Goal: Communication & Community: Answer question/provide support

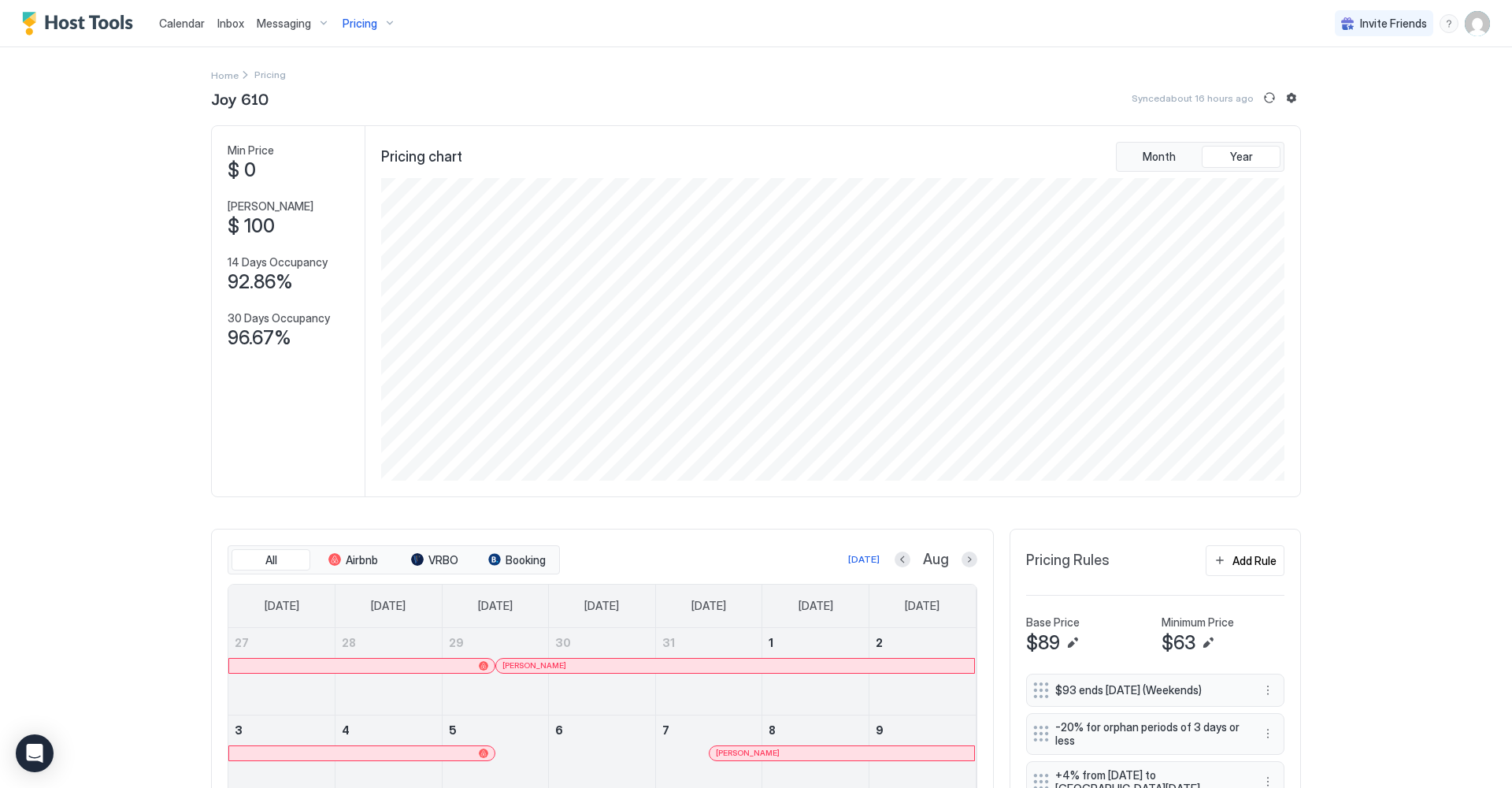
scroll to position [302, 906]
click at [190, 22] on span "Calendar" at bounding box center [182, 23] width 46 height 13
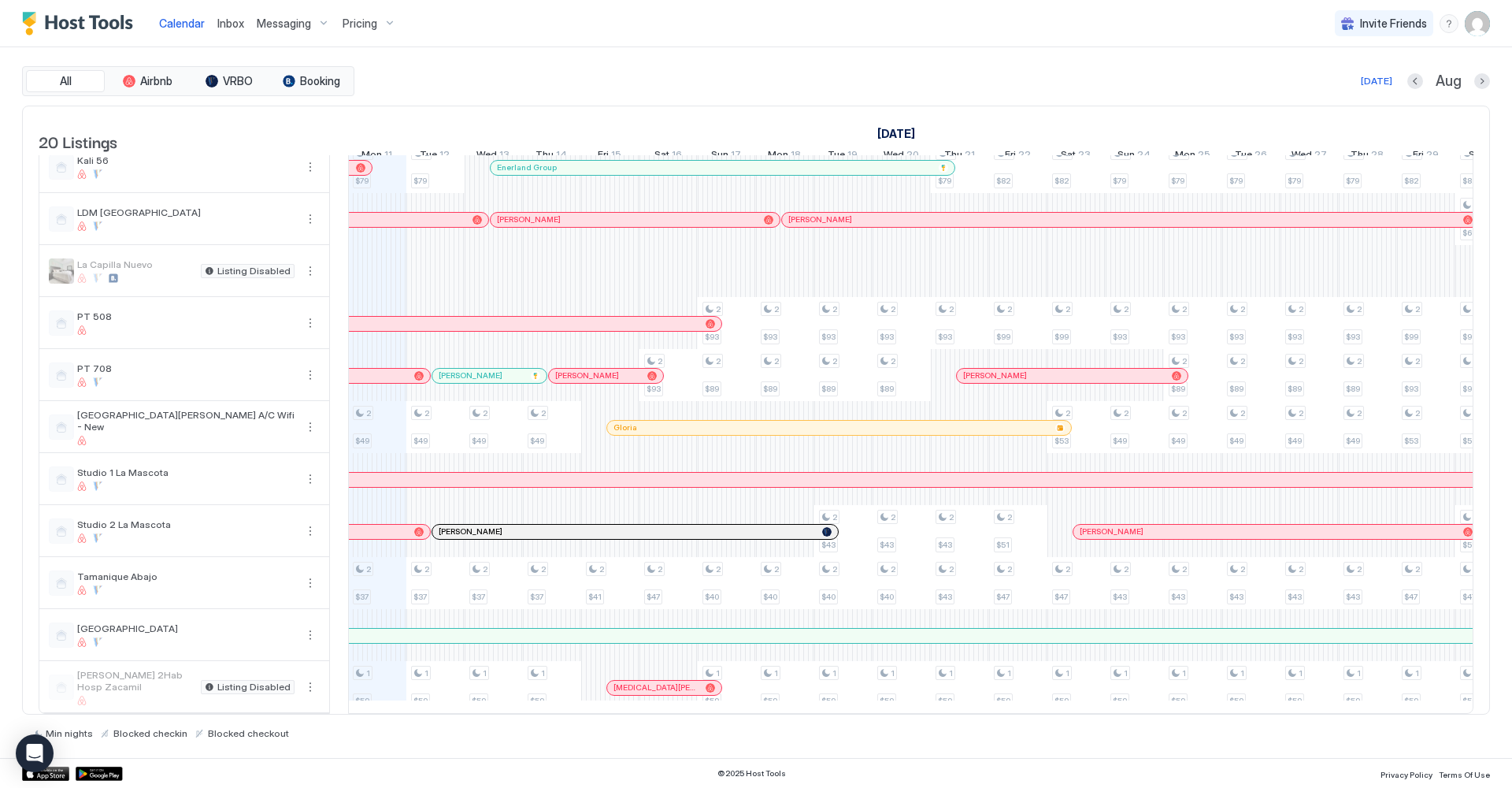
scroll to position [495, 0]
click at [617, 428] on div at bounding box center [617, 427] width 12 height 12
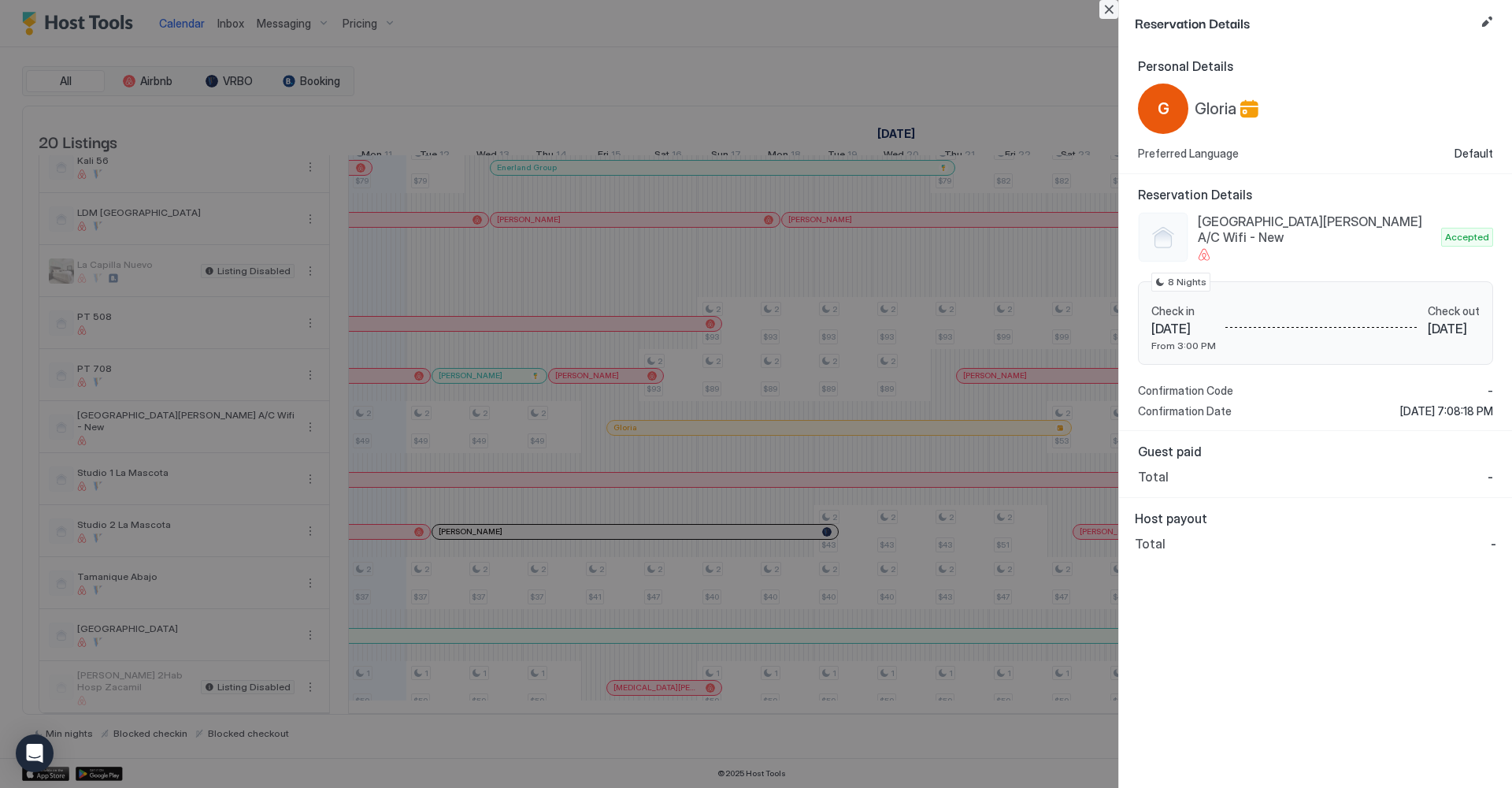
drag, startPoint x: 1103, startPoint y: 6, endPoint x: 975, endPoint y: 59, distance: 138.5
click at [1103, 6] on button "Close" at bounding box center [1108, 9] width 19 height 19
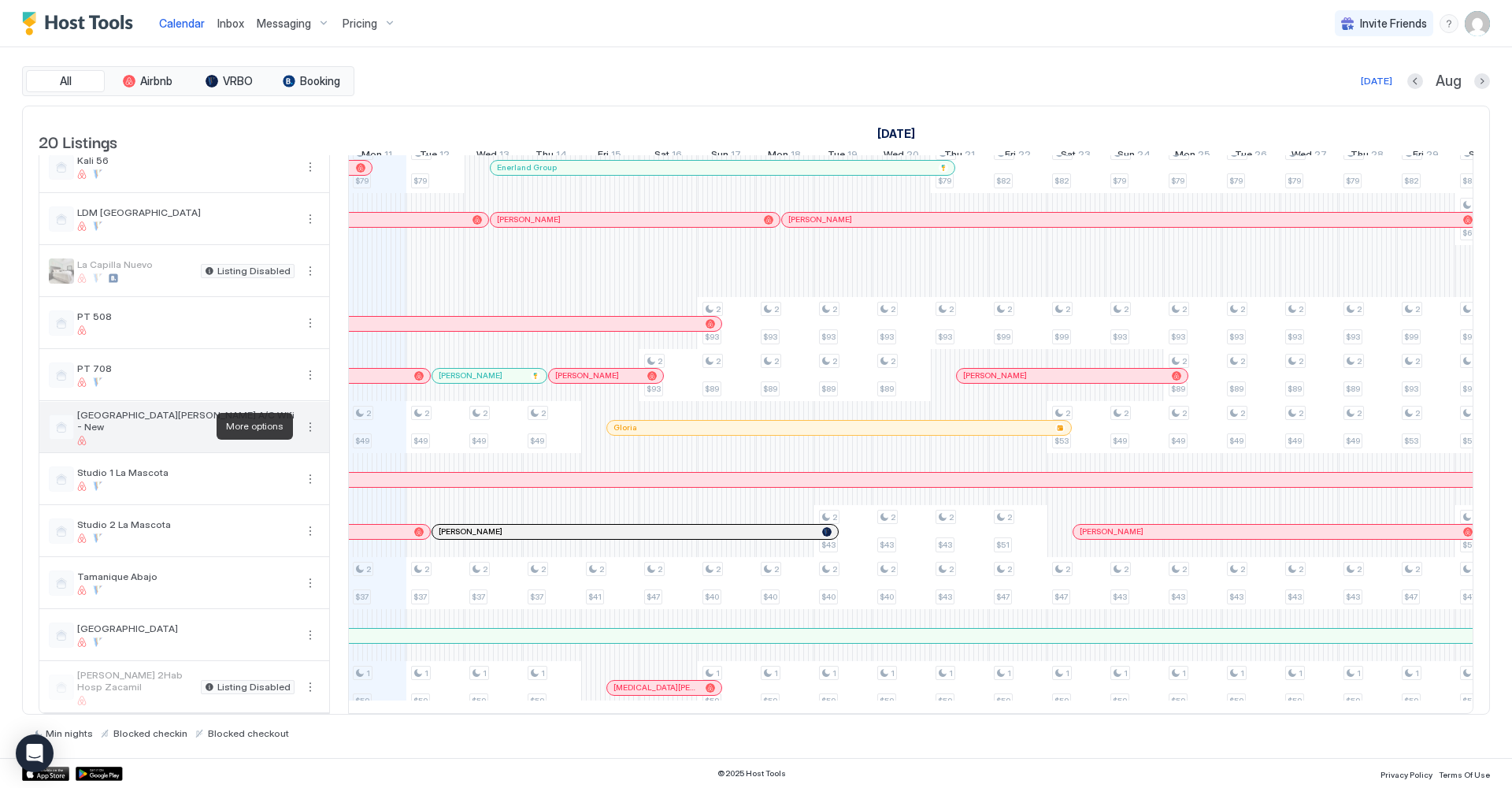
click at [309, 426] on button "More options" at bounding box center [310, 427] width 19 height 19
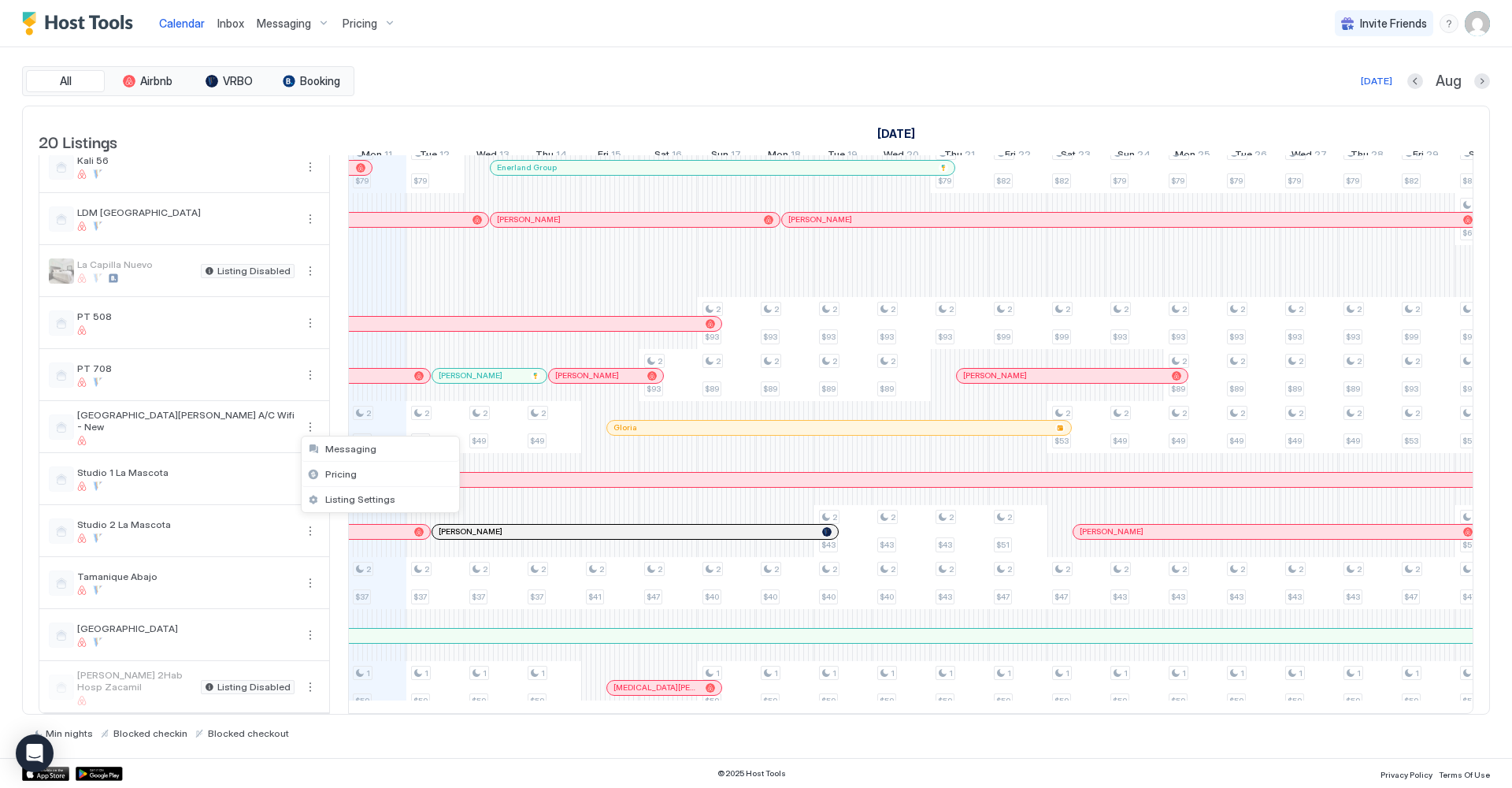
drag, startPoint x: 262, startPoint y: 419, endPoint x: 289, endPoint y: 423, distance: 27.3
click at [263, 419] on div at bounding box center [756, 394] width 1512 height 788
click at [311, 431] on button "More options" at bounding box center [310, 427] width 19 height 19
click at [352, 493] on span "Listing Settings" at bounding box center [360, 499] width 70 height 11
type input "**"
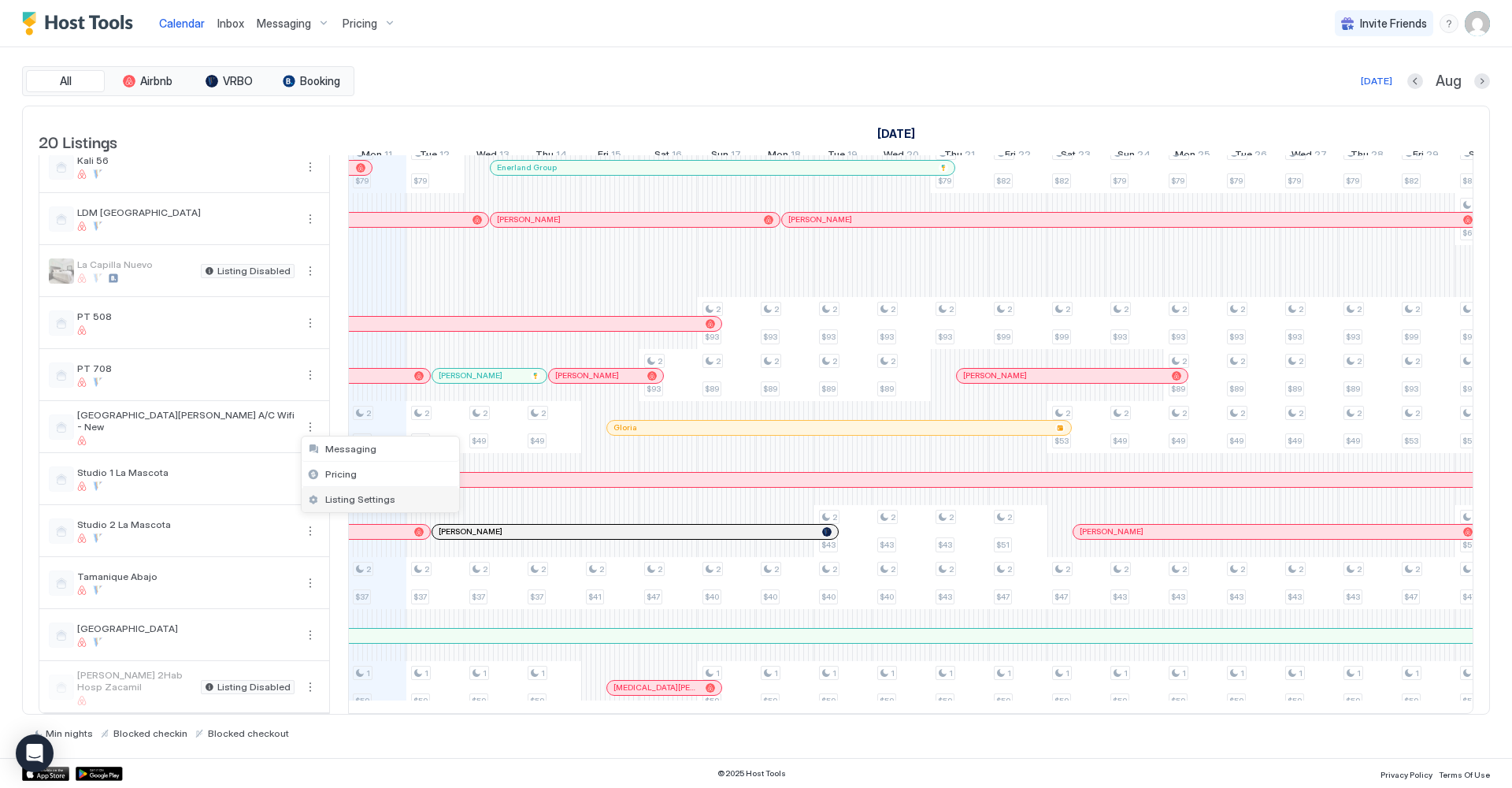
type input "**"
type input "*"
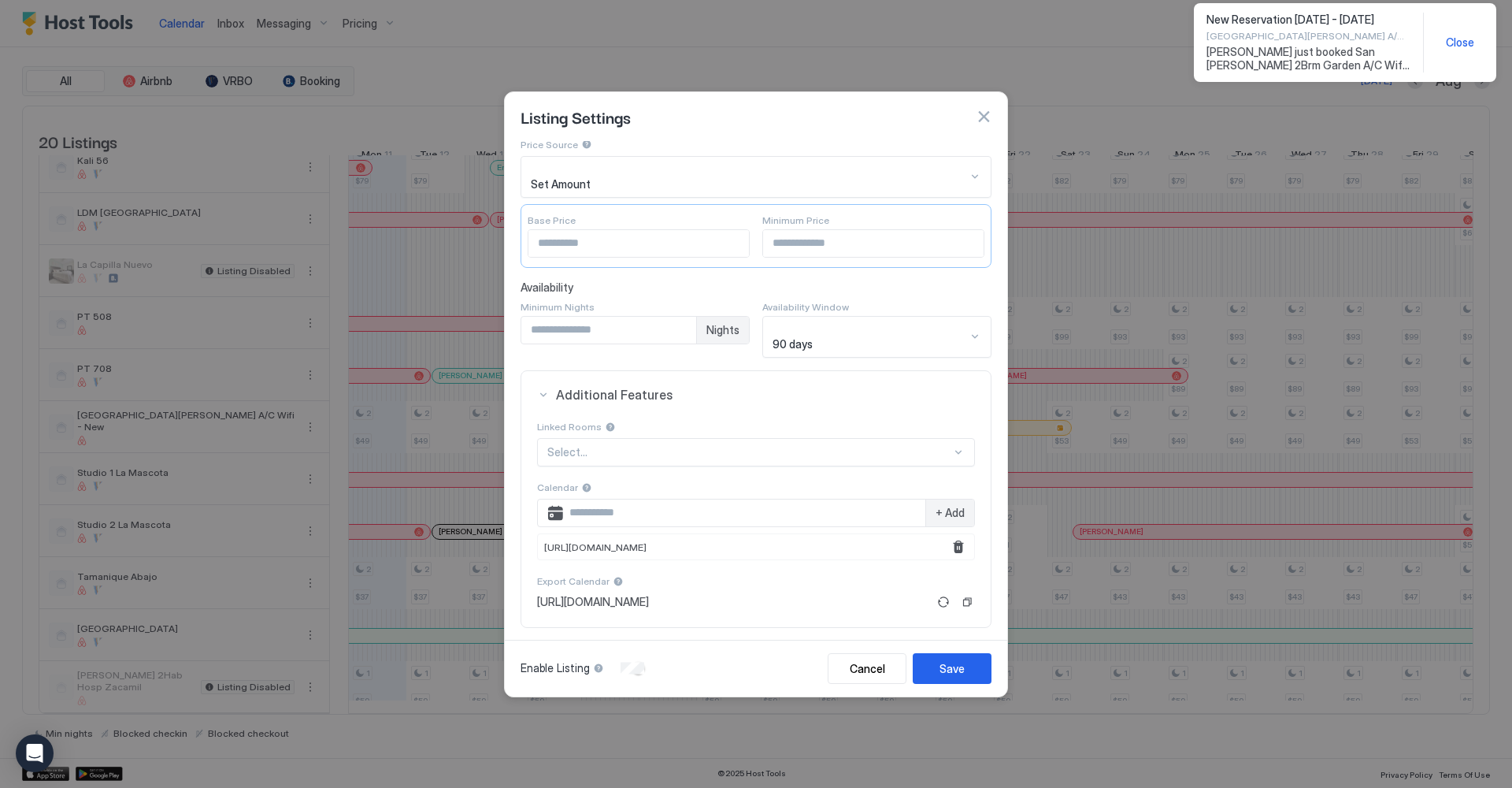
scroll to position [111, 0]
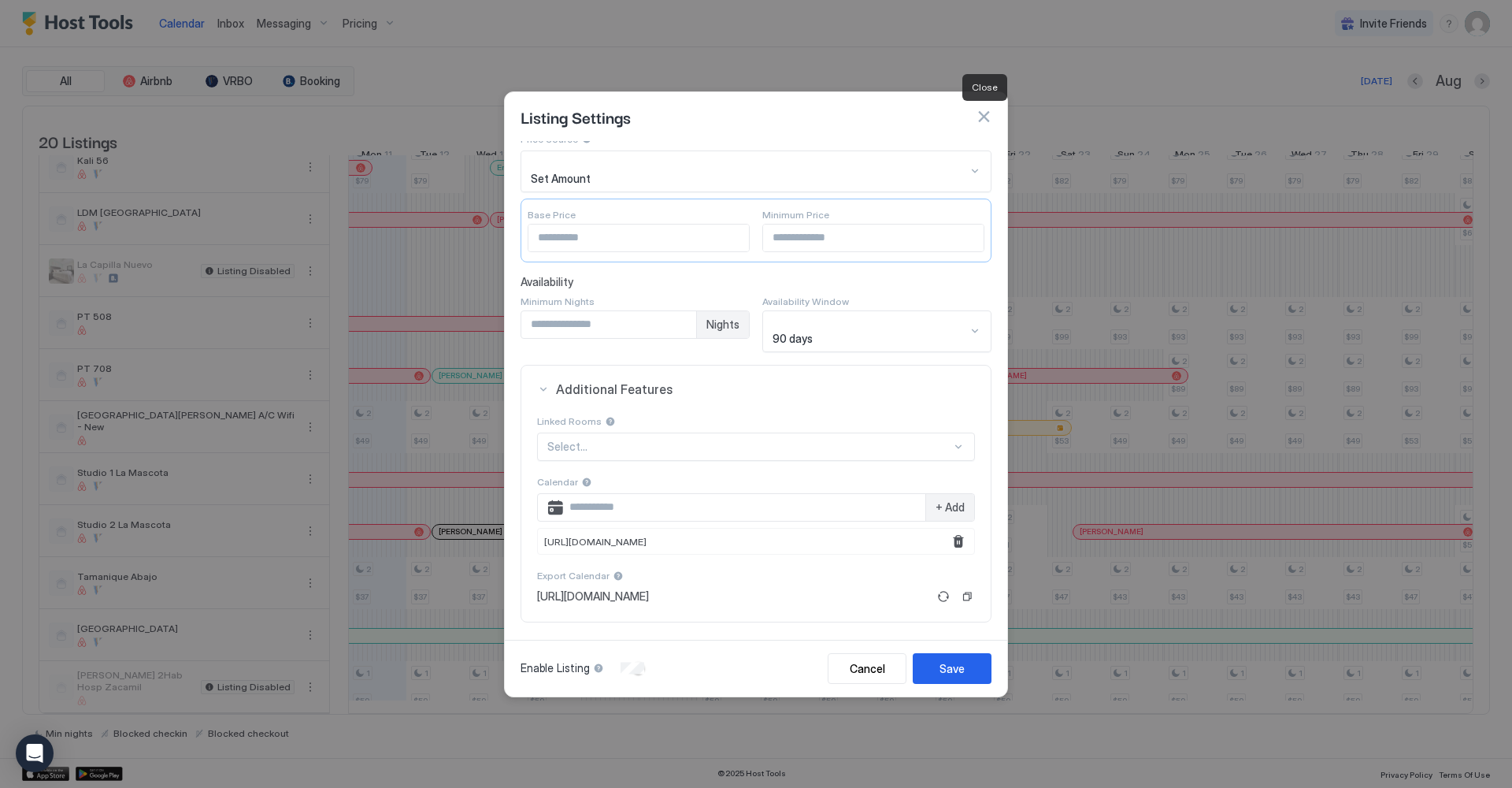
click at [990, 114] on button "button" at bounding box center [983, 117] width 16 height 16
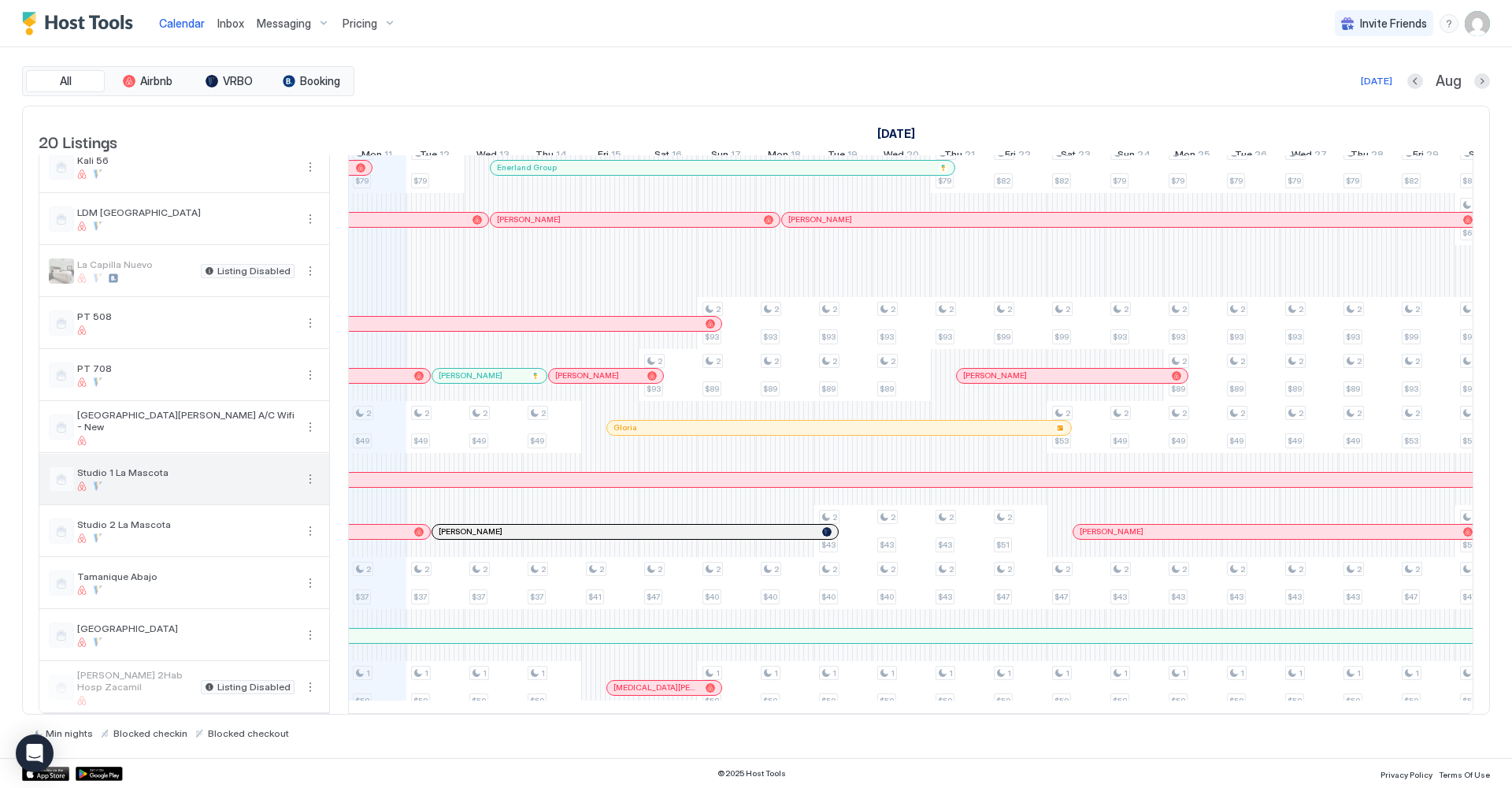
scroll to position [495, 0]
click at [1477, 24] on img "User profile" at bounding box center [1477, 24] width 26 height 26
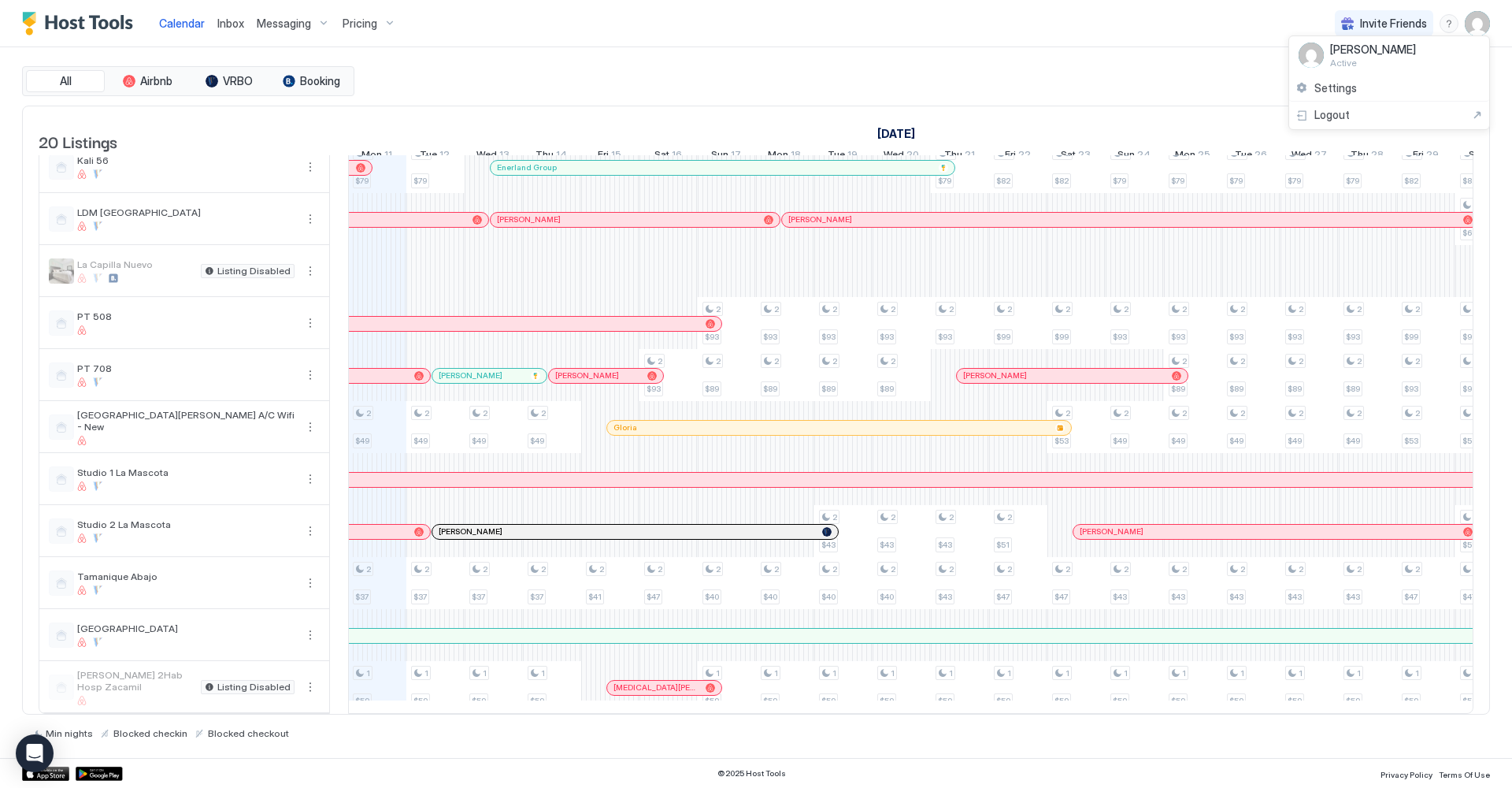
click at [314, 428] on div at bounding box center [756, 394] width 1512 height 788
click at [310, 428] on div at bounding box center [756, 394] width 1512 height 788
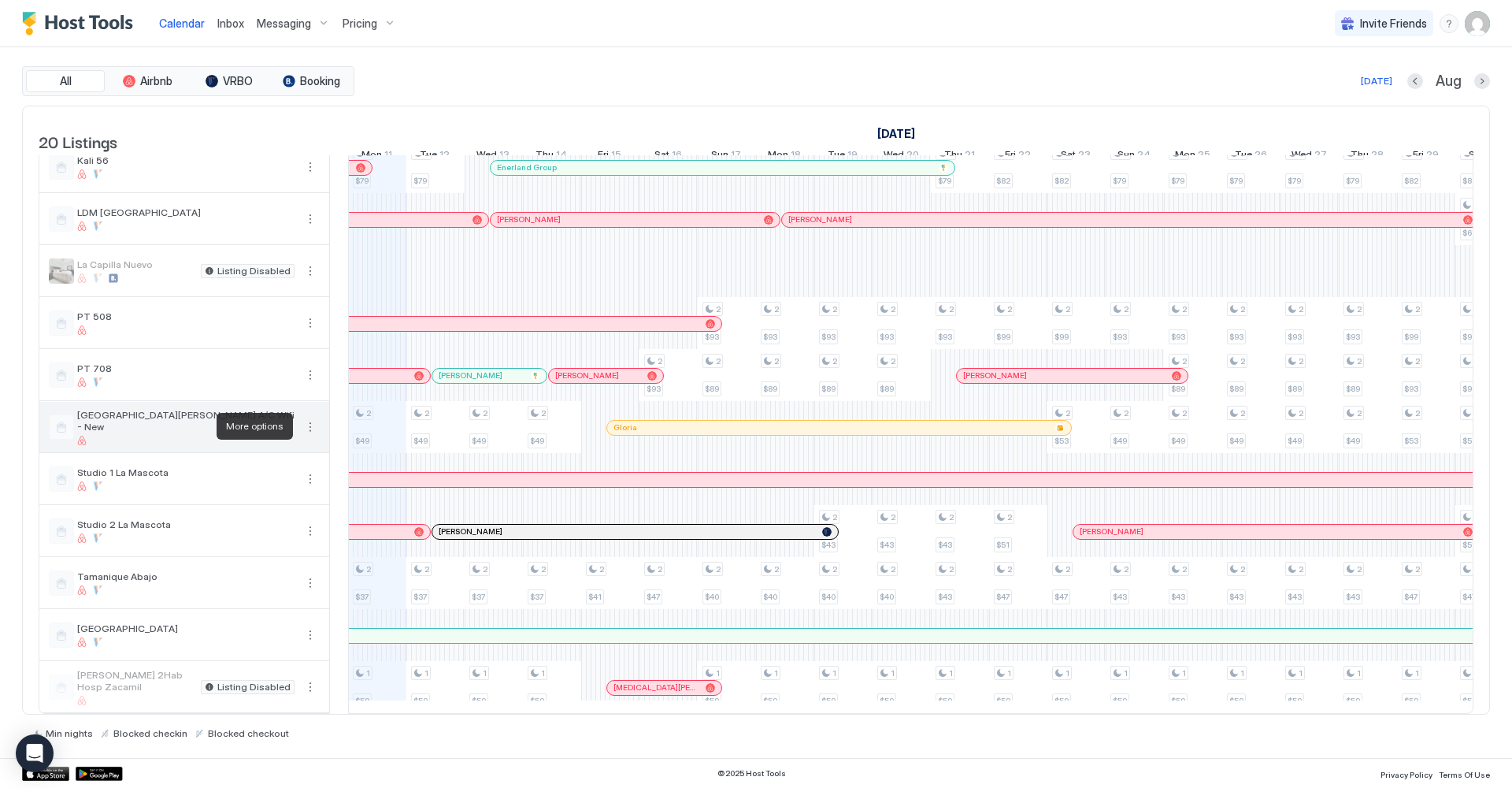
click at [310, 425] on button "More options" at bounding box center [310, 427] width 19 height 19
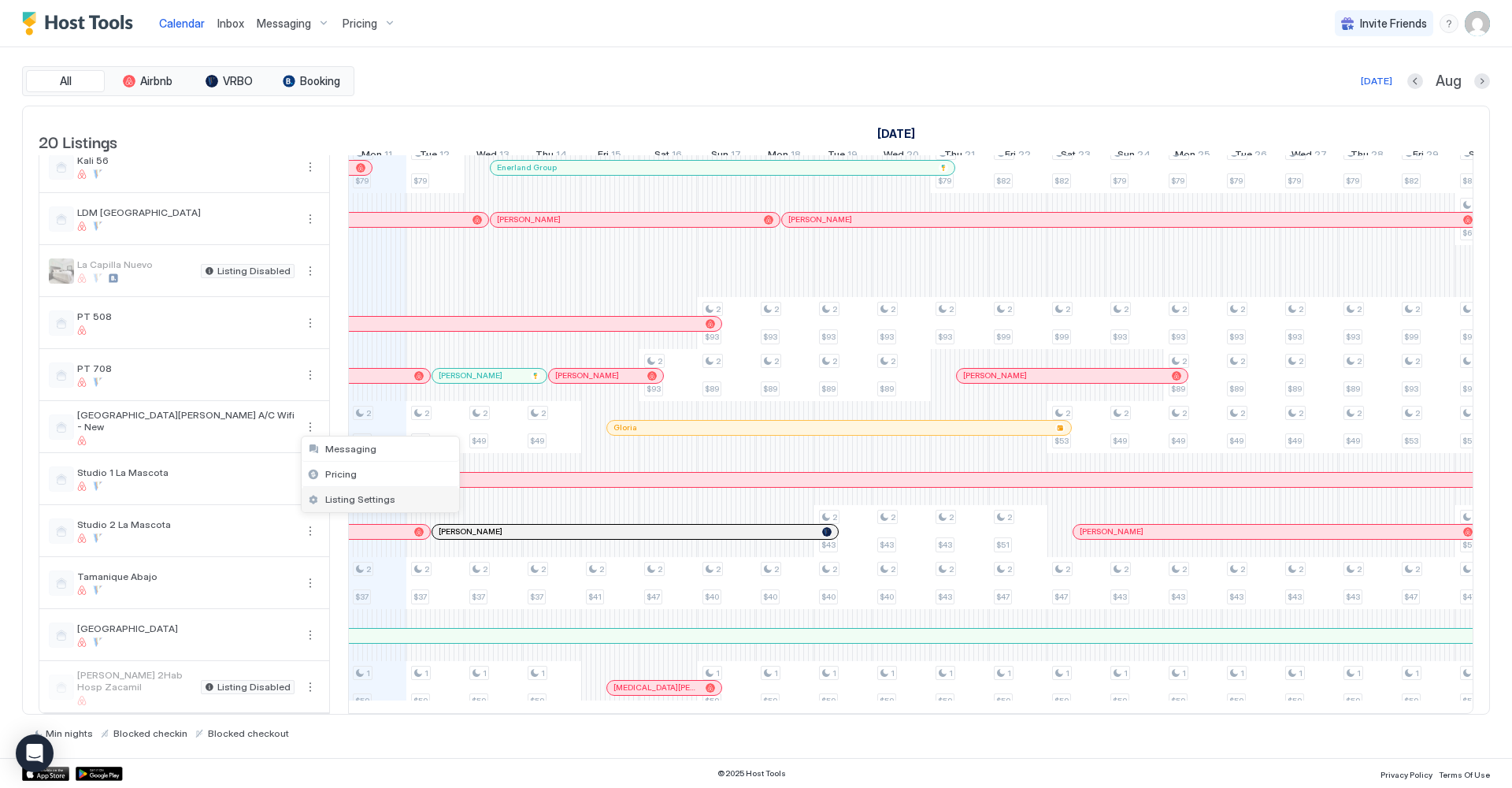
click at [370, 500] on span "Listing Settings" at bounding box center [360, 499] width 70 height 11
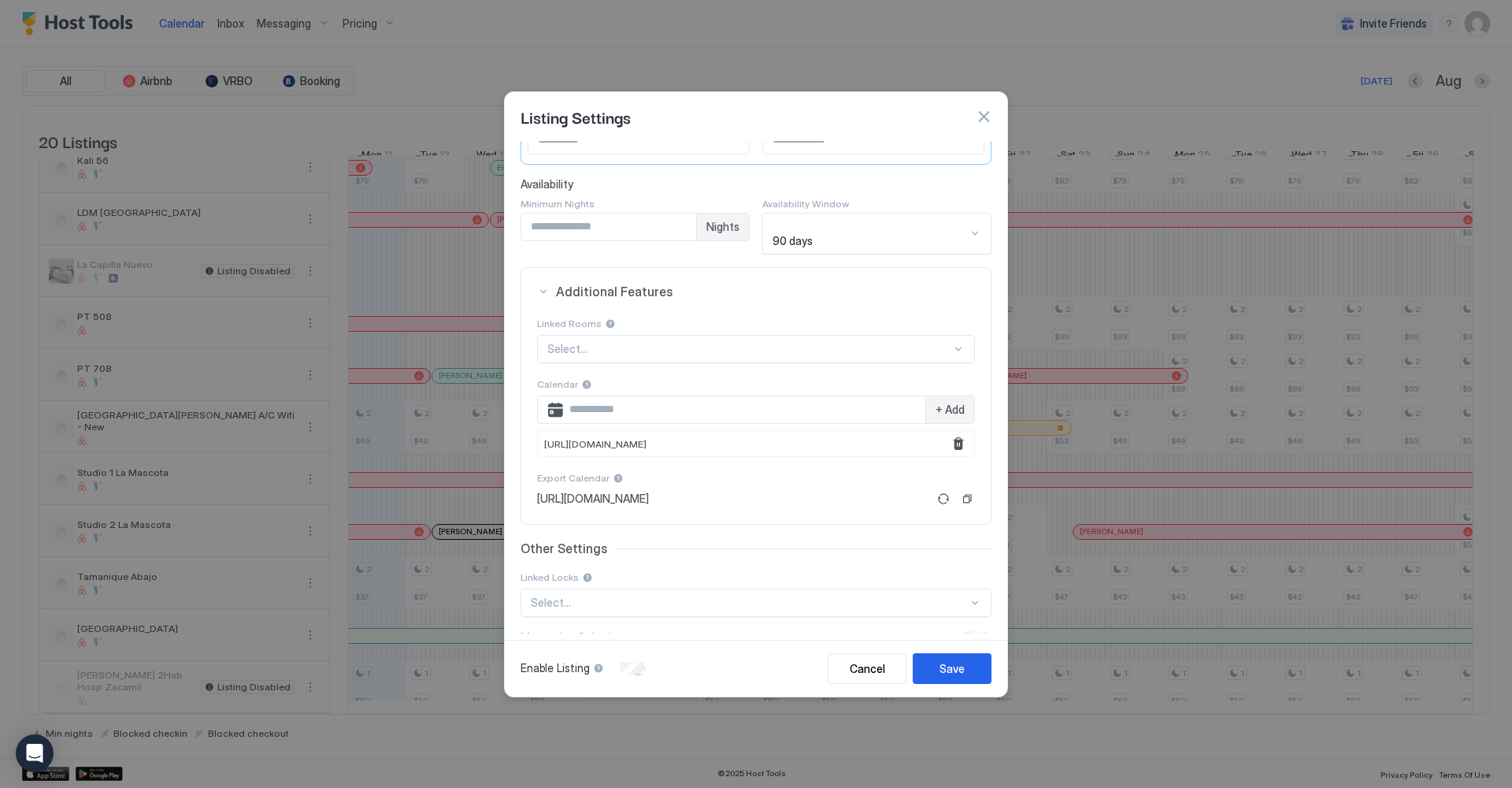
scroll to position [208, 0]
drag, startPoint x: 1248, startPoint y: 45, endPoint x: 1401, endPoint y: 30, distance: 153.7
click at [1265, 40] on div at bounding box center [756, 394] width 1512 height 788
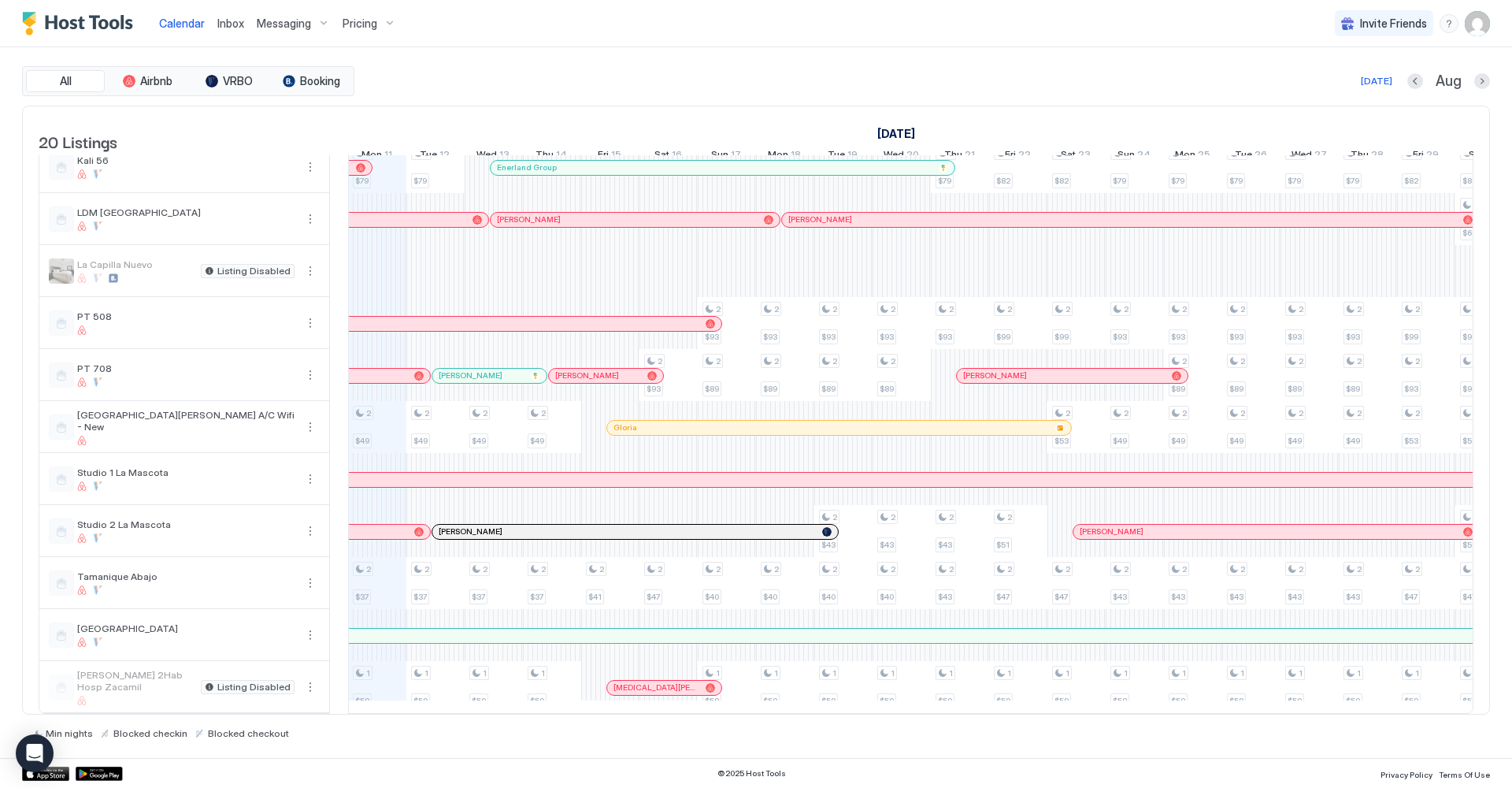
click at [1479, 26] on img "User profile" at bounding box center [1477, 24] width 26 height 26
click at [1399, 83] on div "Settings" at bounding box center [1389, 88] width 200 height 27
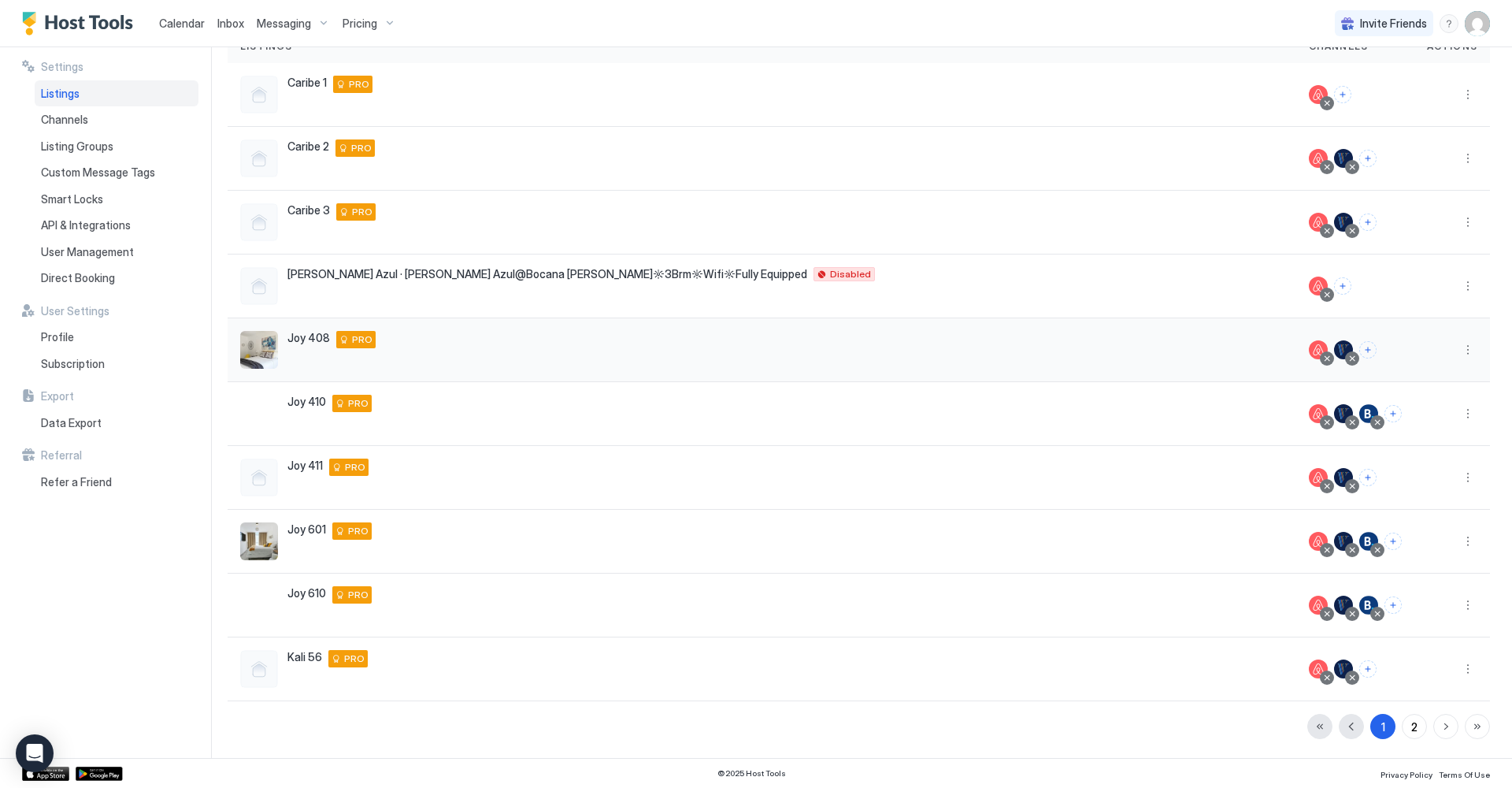
scroll to position [133, 0]
click at [1418, 725] on button "2" at bounding box center [1413, 725] width 26 height 26
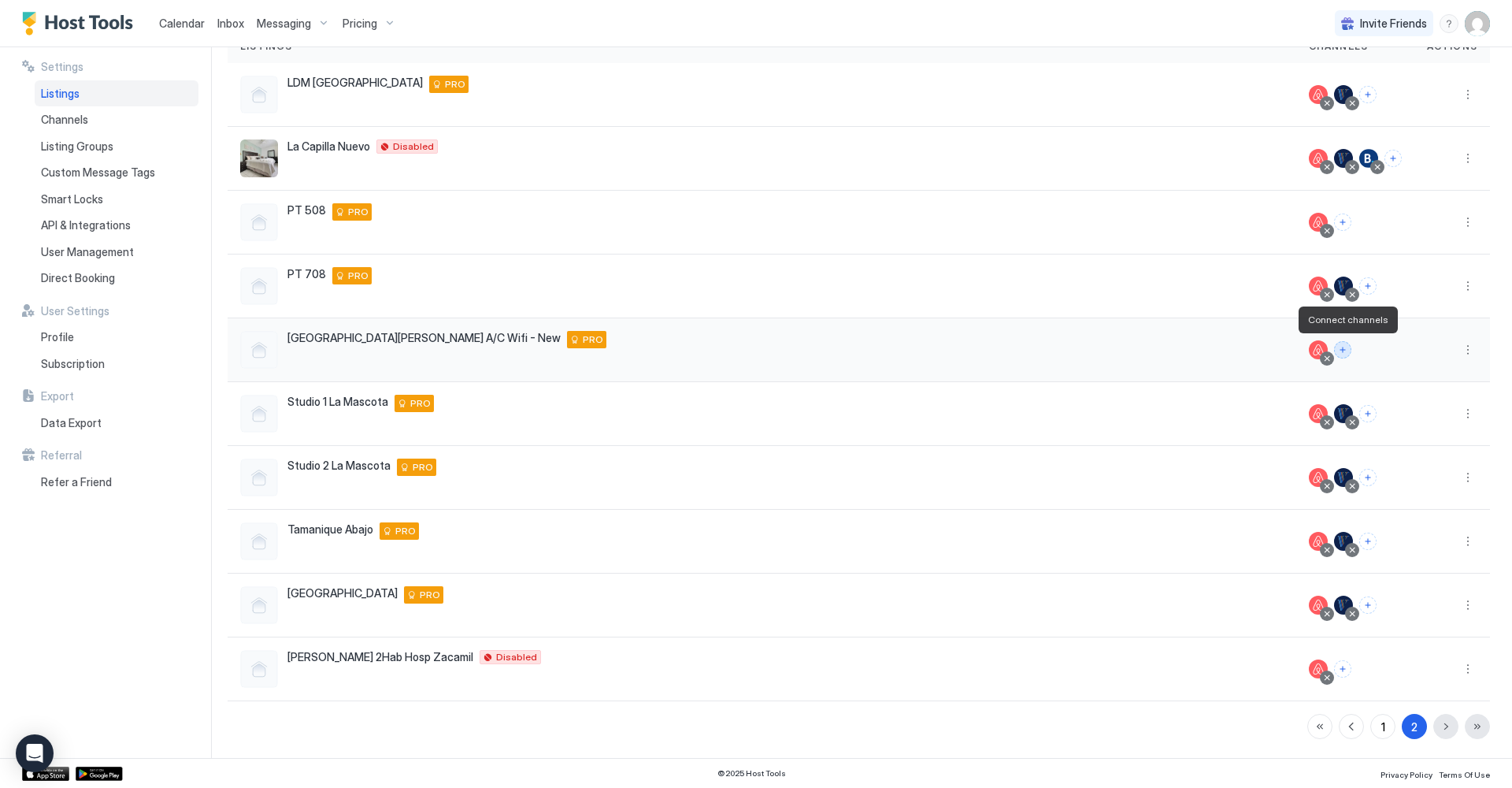
click at [1350, 348] on button "Connect channels" at bounding box center [1342, 350] width 17 height 17
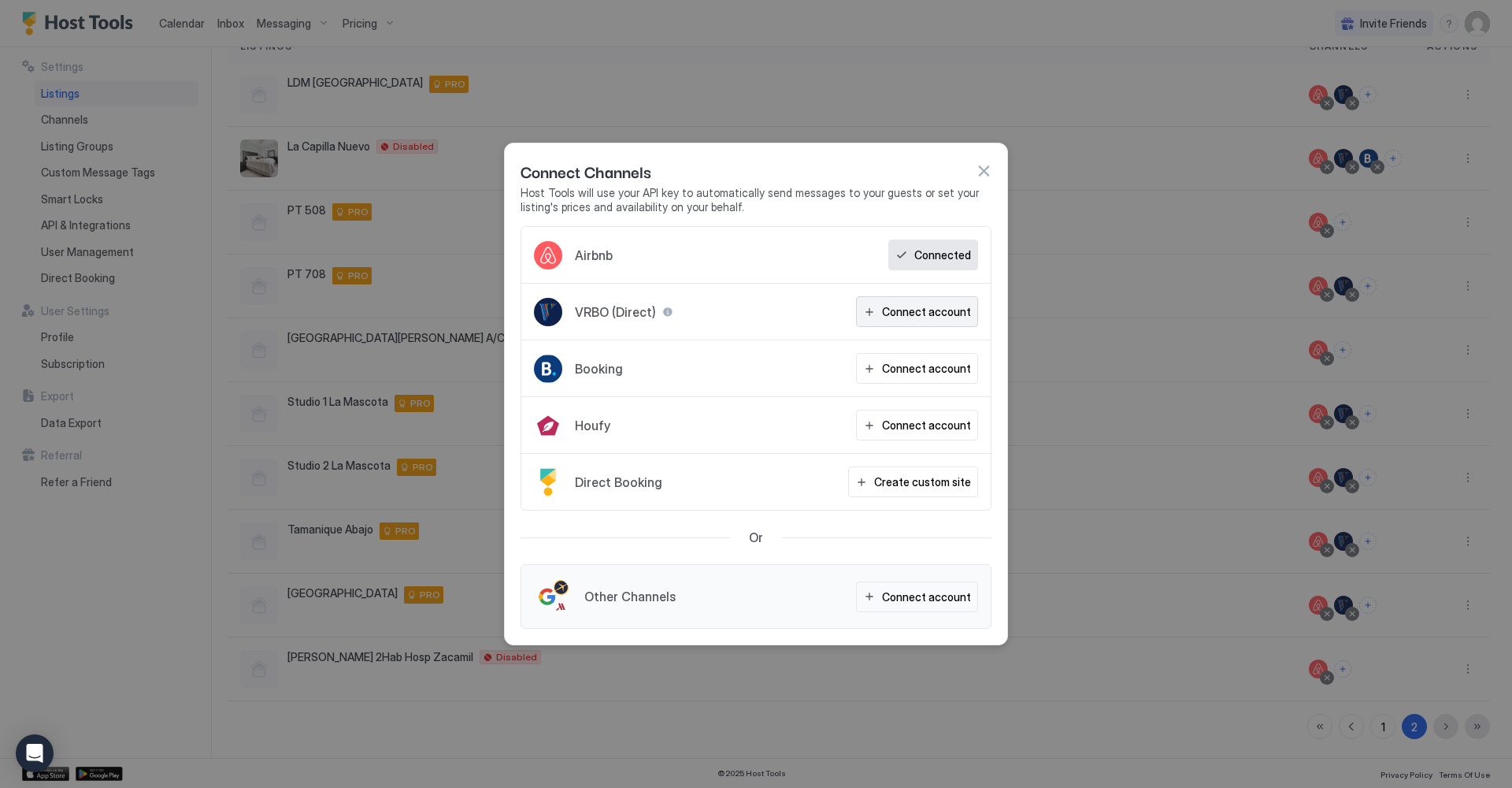
click at [951, 316] on div "Connect account" at bounding box center [926, 311] width 89 height 16
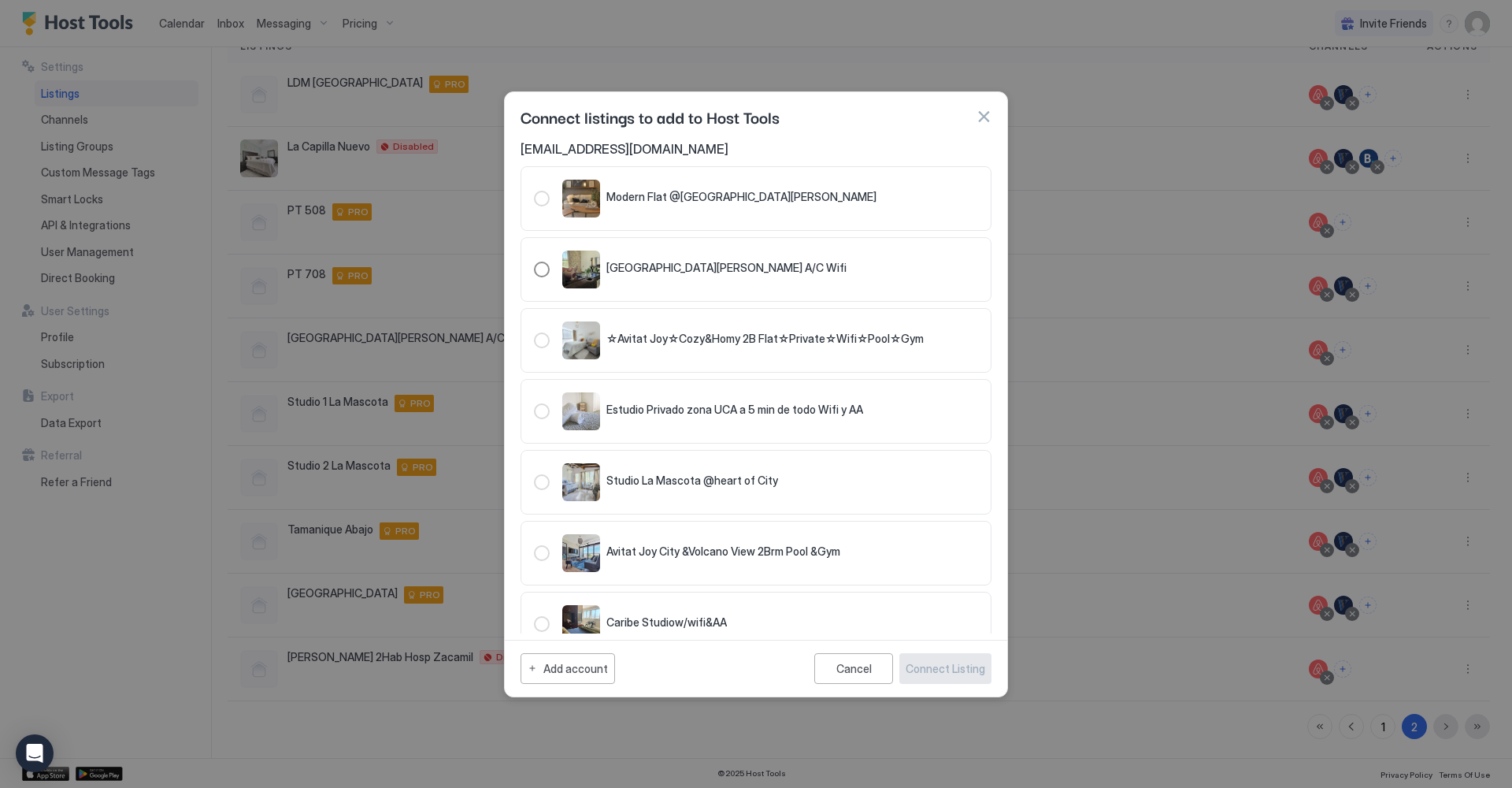
click at [817, 271] on div "[GEOGRAPHIC_DATA][PERSON_NAME] A/C Wifi" at bounding box center [756, 269] width 444 height 38
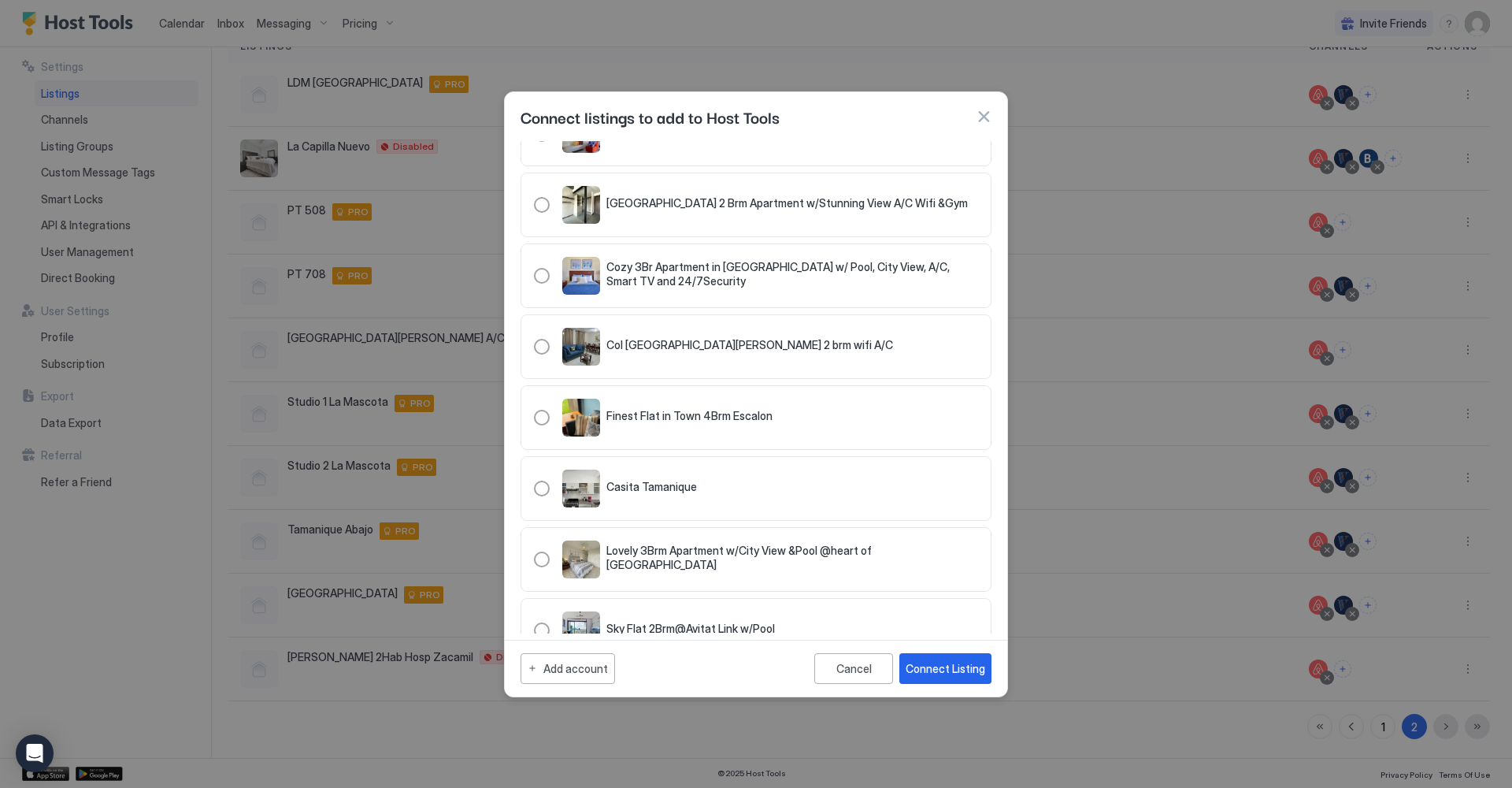
scroll to position [2831, 0]
click at [940, 667] on div "Connect Listing" at bounding box center [945, 668] width 80 height 16
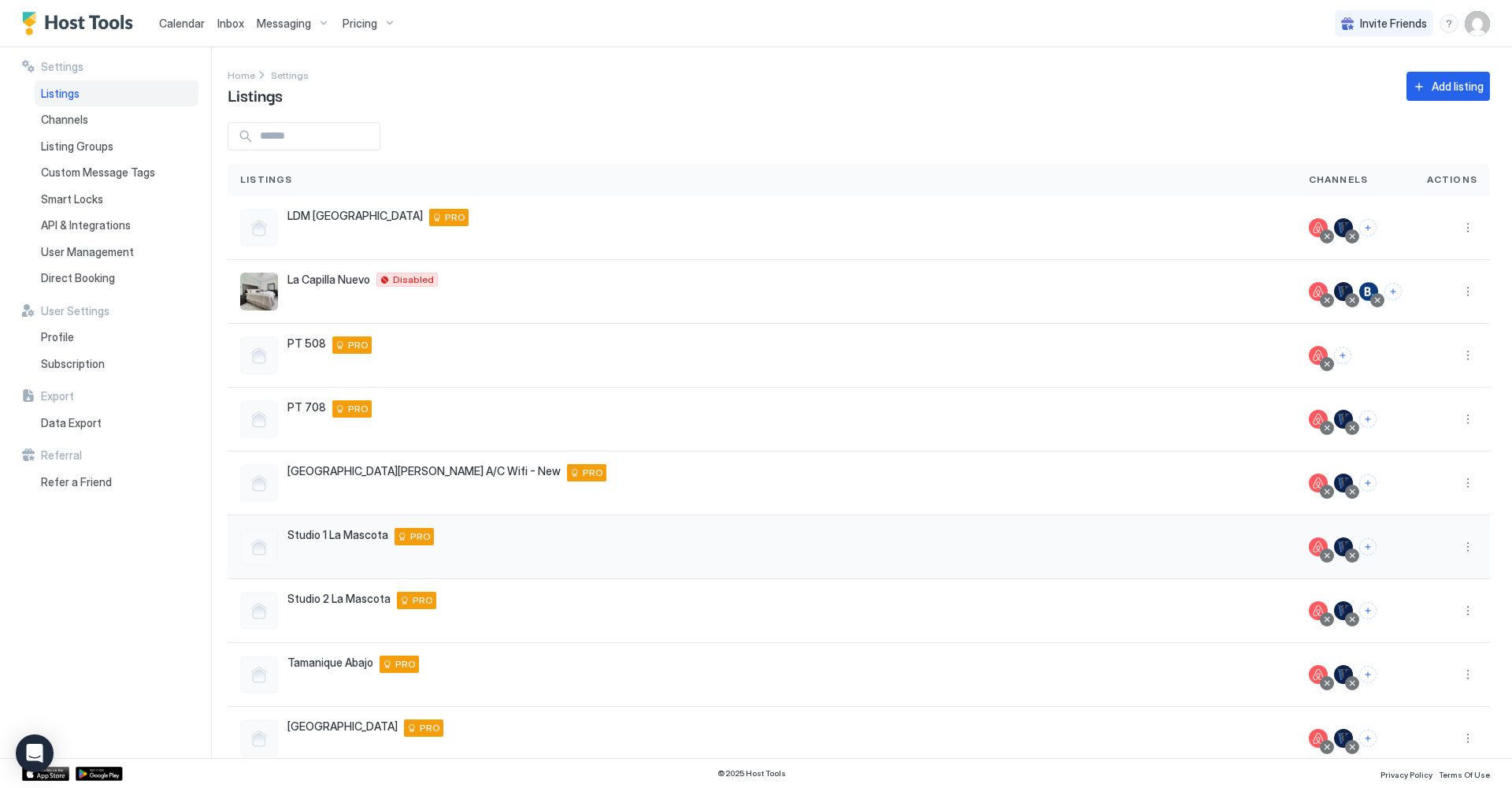
scroll to position [0, 0]
click at [192, 23] on span "Calendar" at bounding box center [182, 23] width 46 height 13
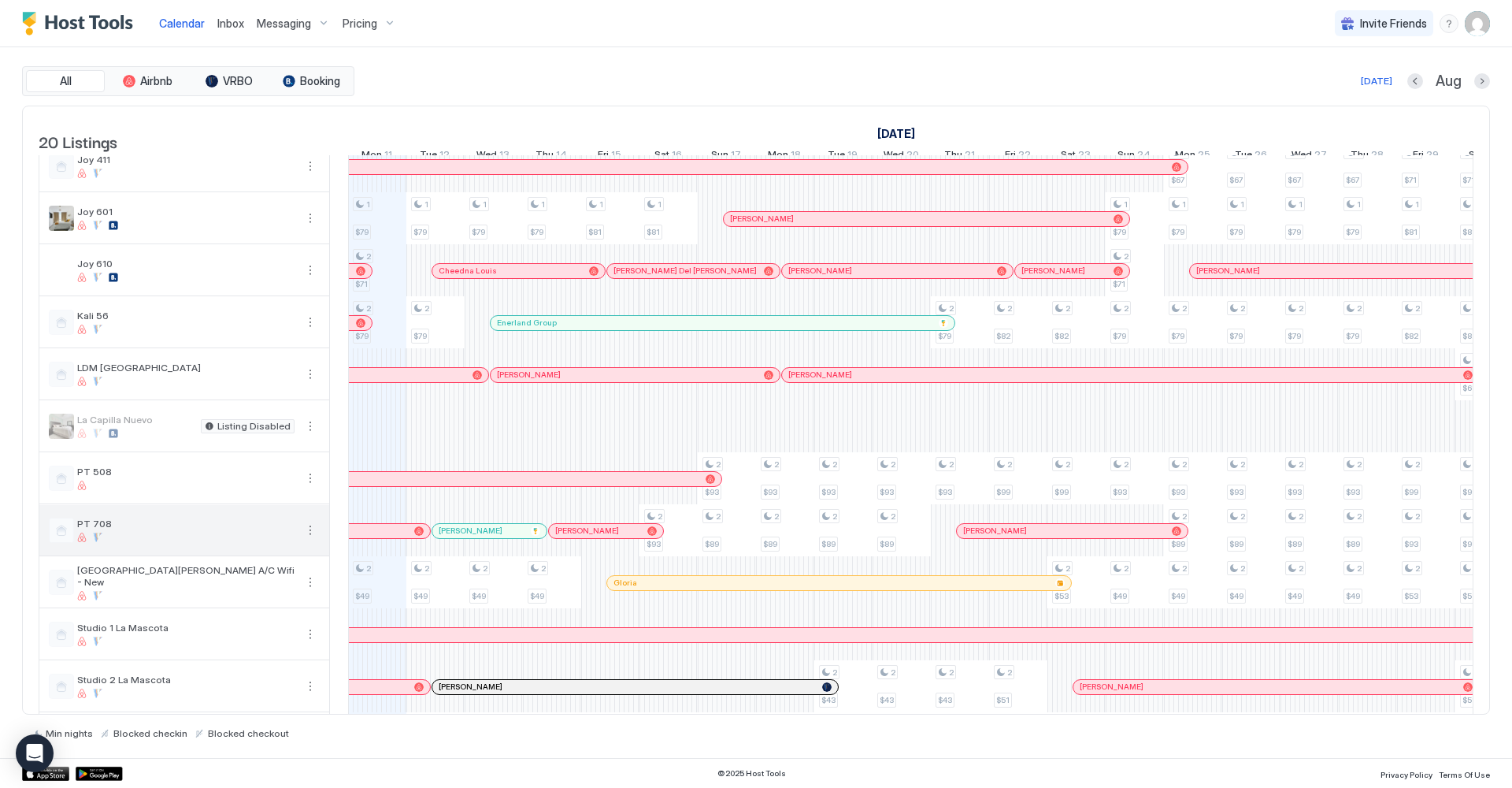
scroll to position [378, 0]
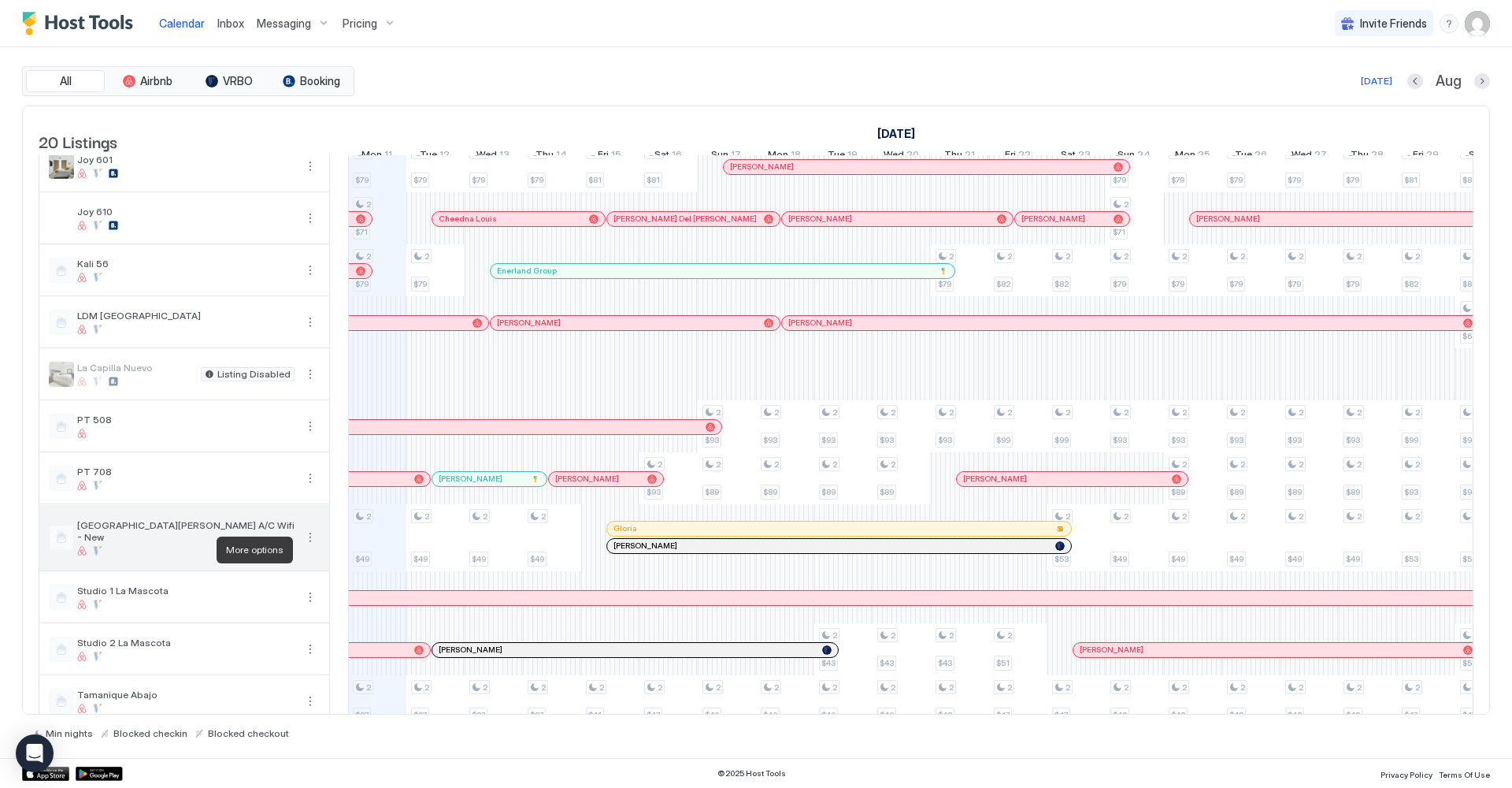
click at [313, 546] on button "More options" at bounding box center [310, 537] width 19 height 19
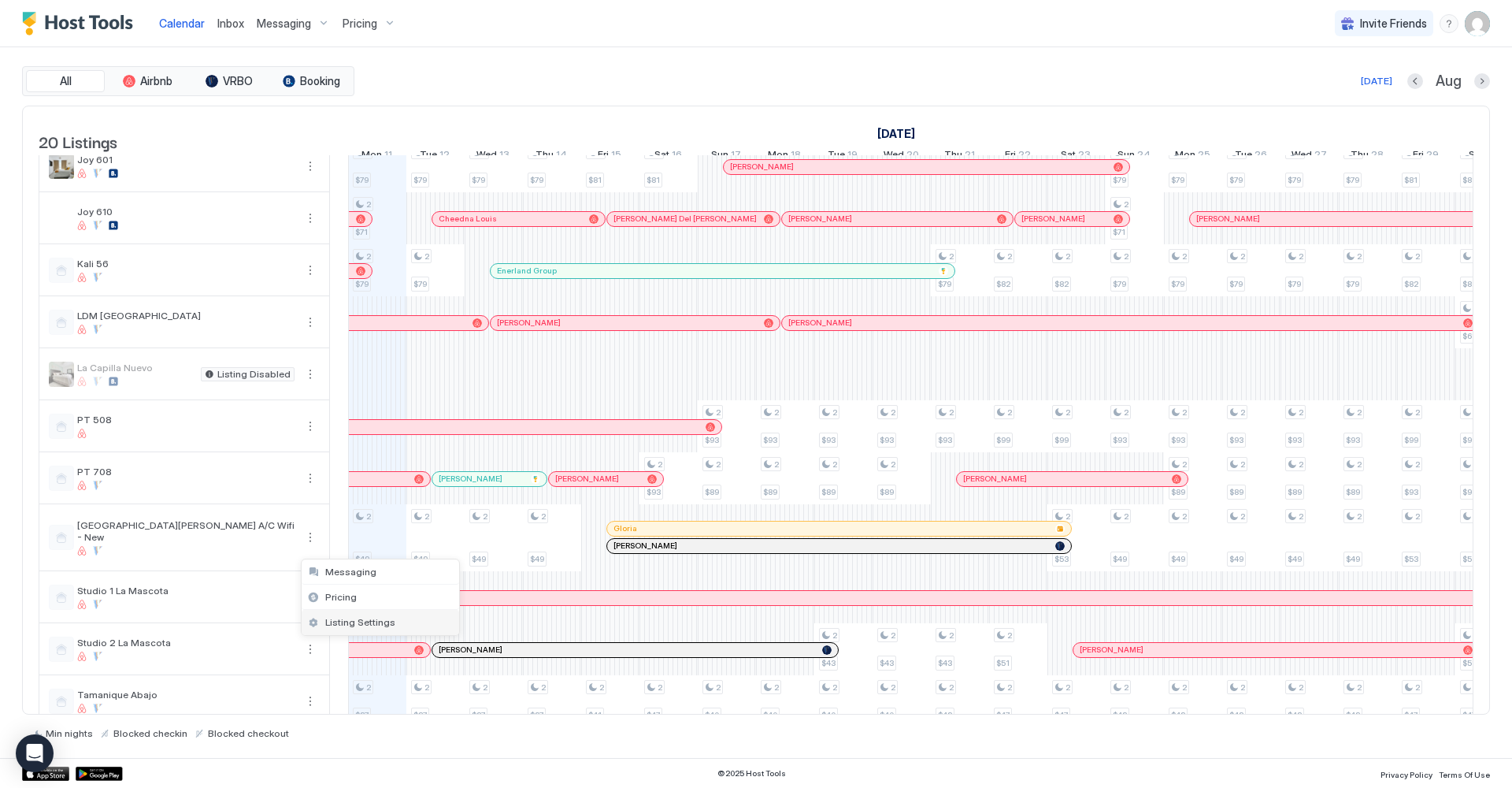
click at [382, 625] on span "Listing Settings" at bounding box center [360, 621] width 70 height 11
type input "**"
type input "*"
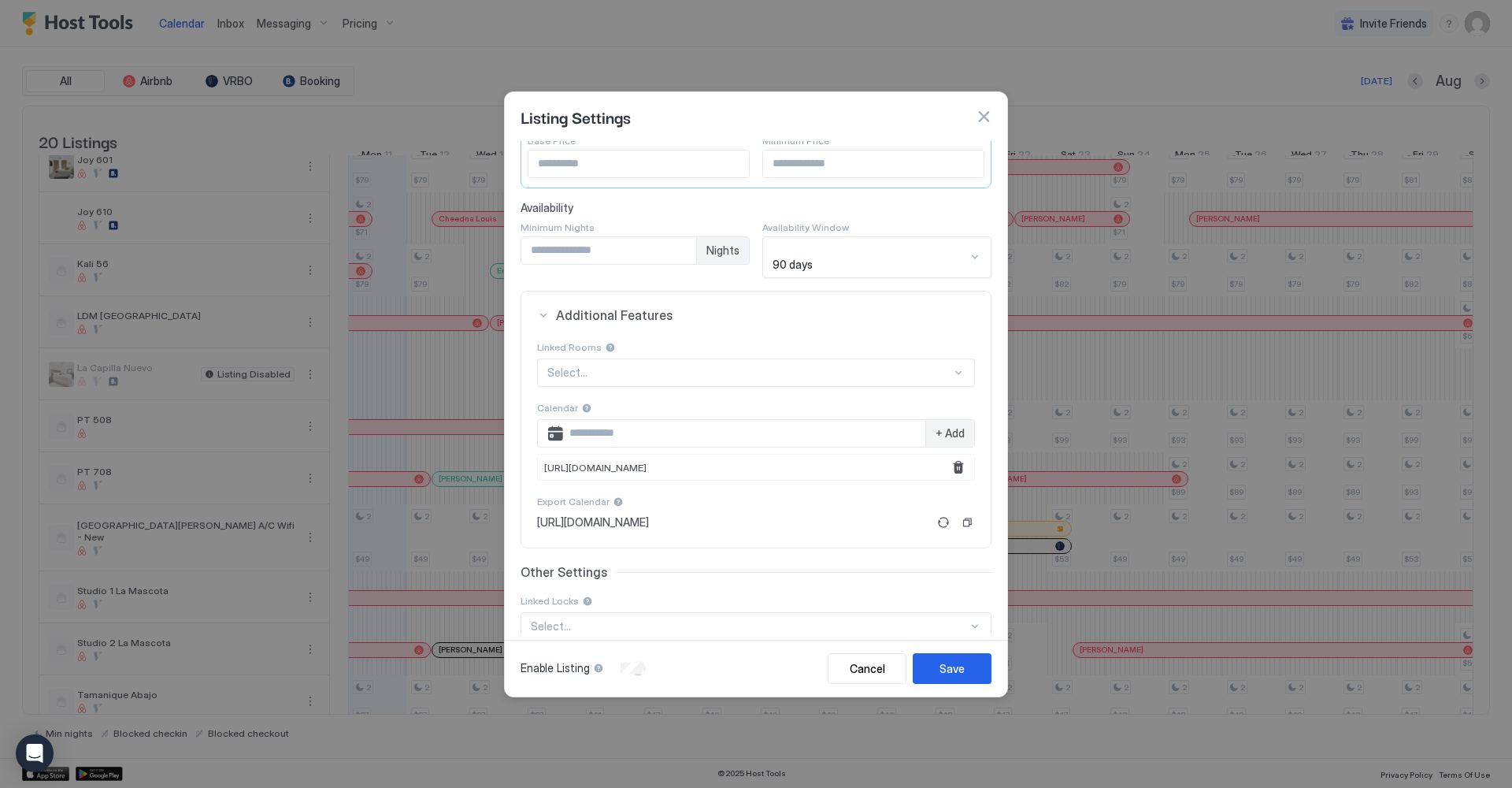
scroll to position [188, 0]
click at [961, 454] on button "Remove" at bounding box center [958, 464] width 19 height 19
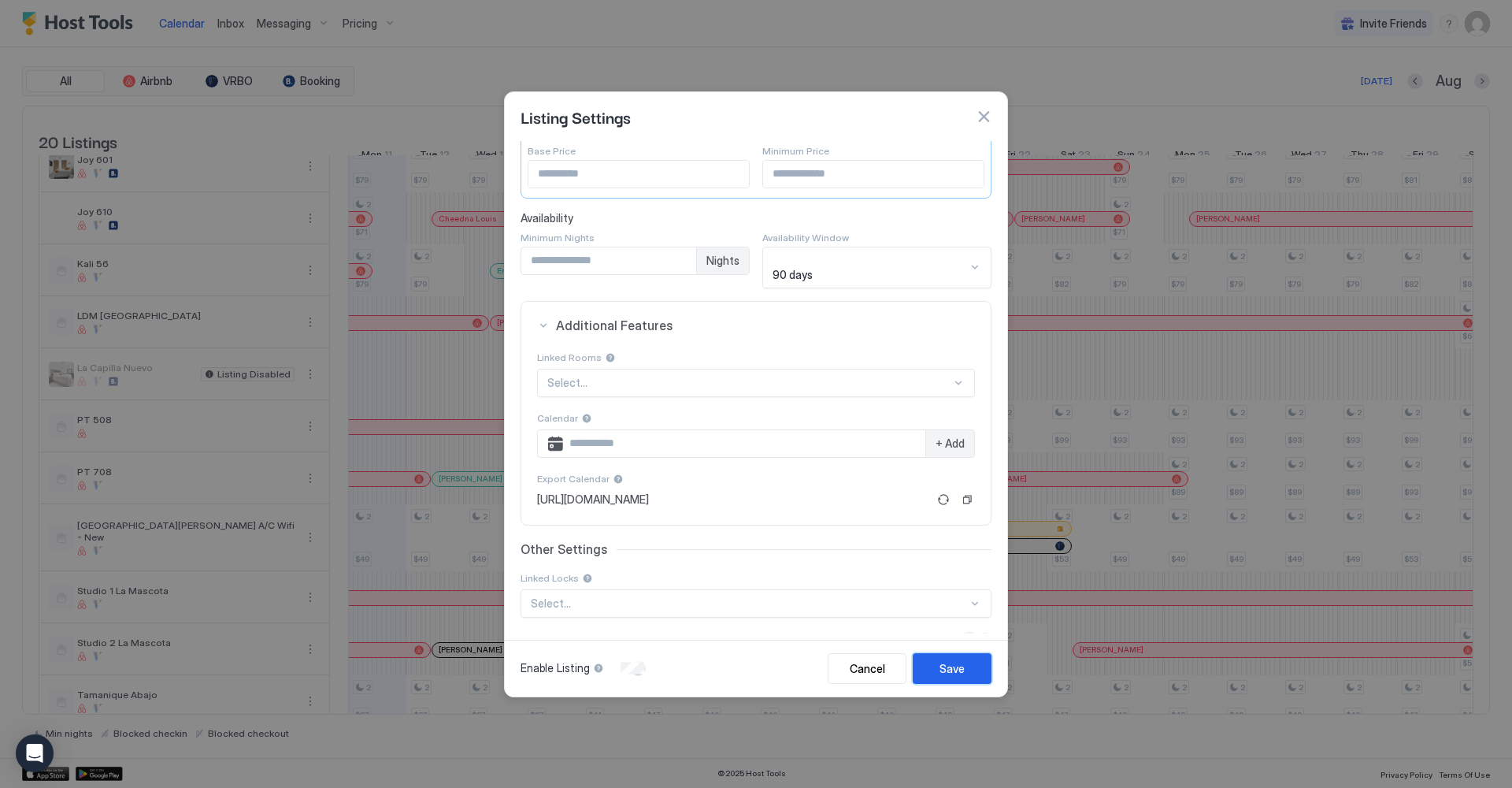
click at [961, 667] on div "Save" at bounding box center [952, 668] width 26 height 16
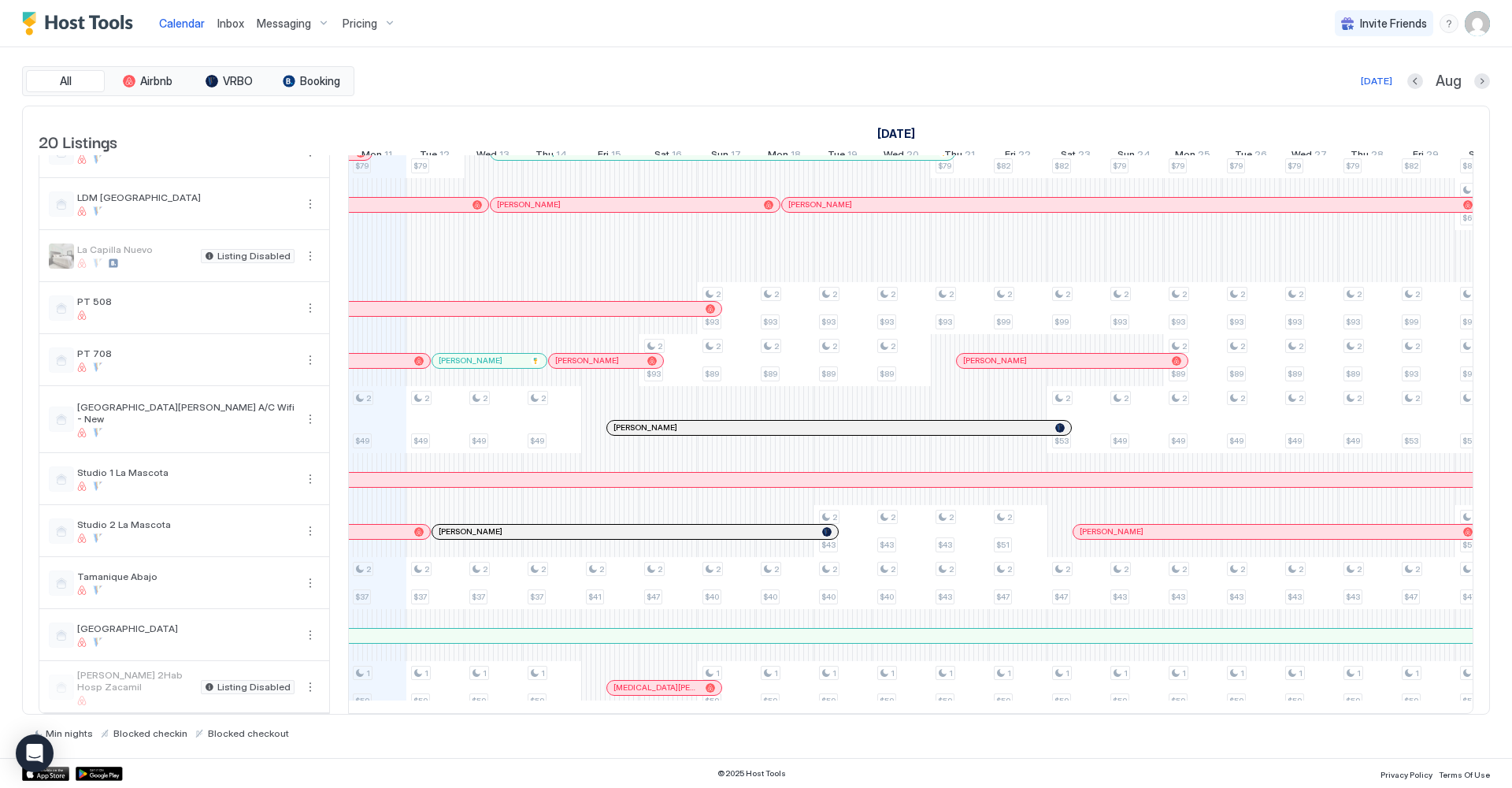
scroll to position [509, 0]
click at [622, 432] on div "[PERSON_NAME]" at bounding box center [838, 428] width 464 height 14
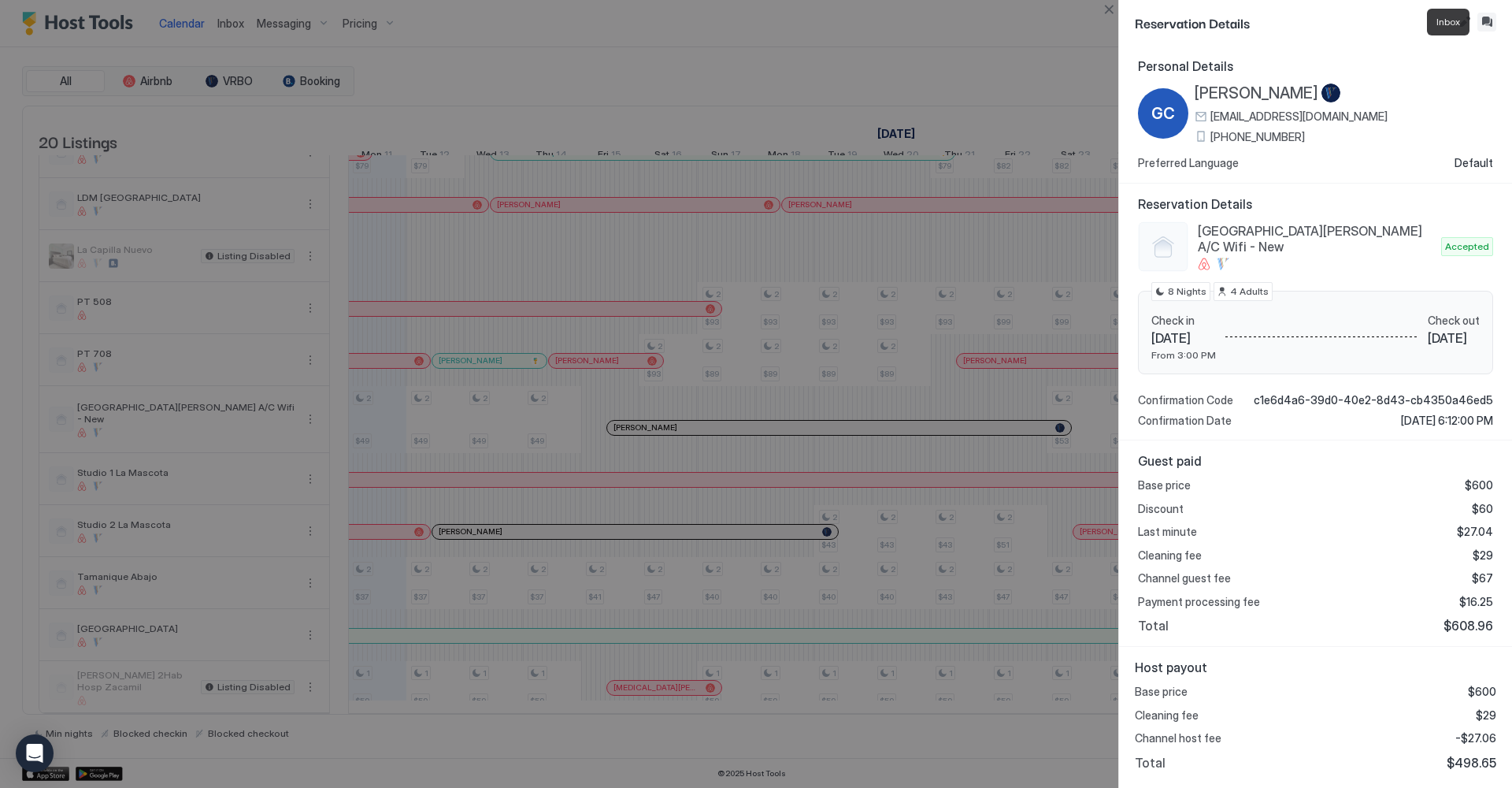
click at [1489, 19] on button "Inbox" at bounding box center [1486, 22] width 19 height 19
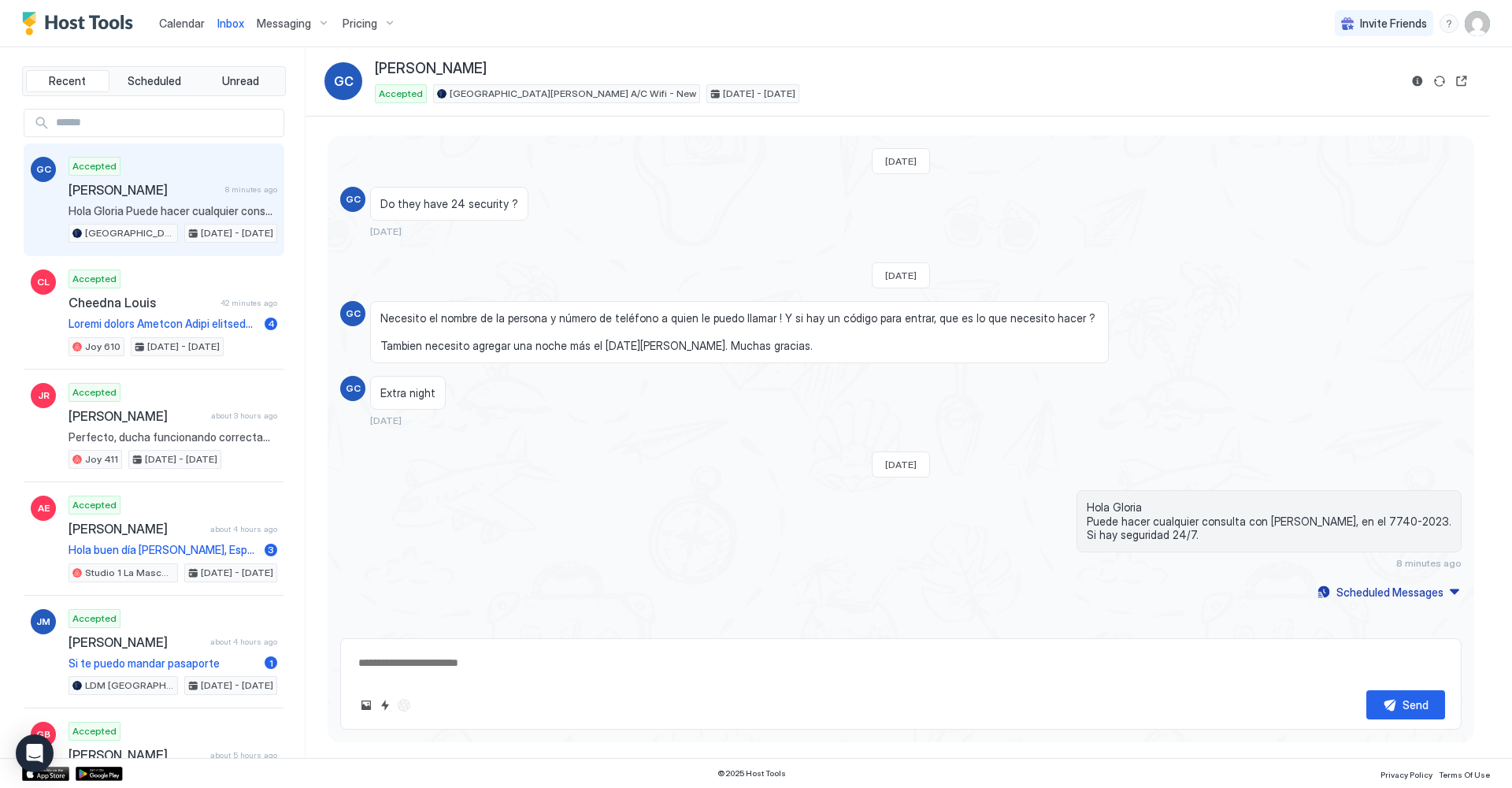
click at [188, 26] on span "Calendar" at bounding box center [182, 23] width 46 height 13
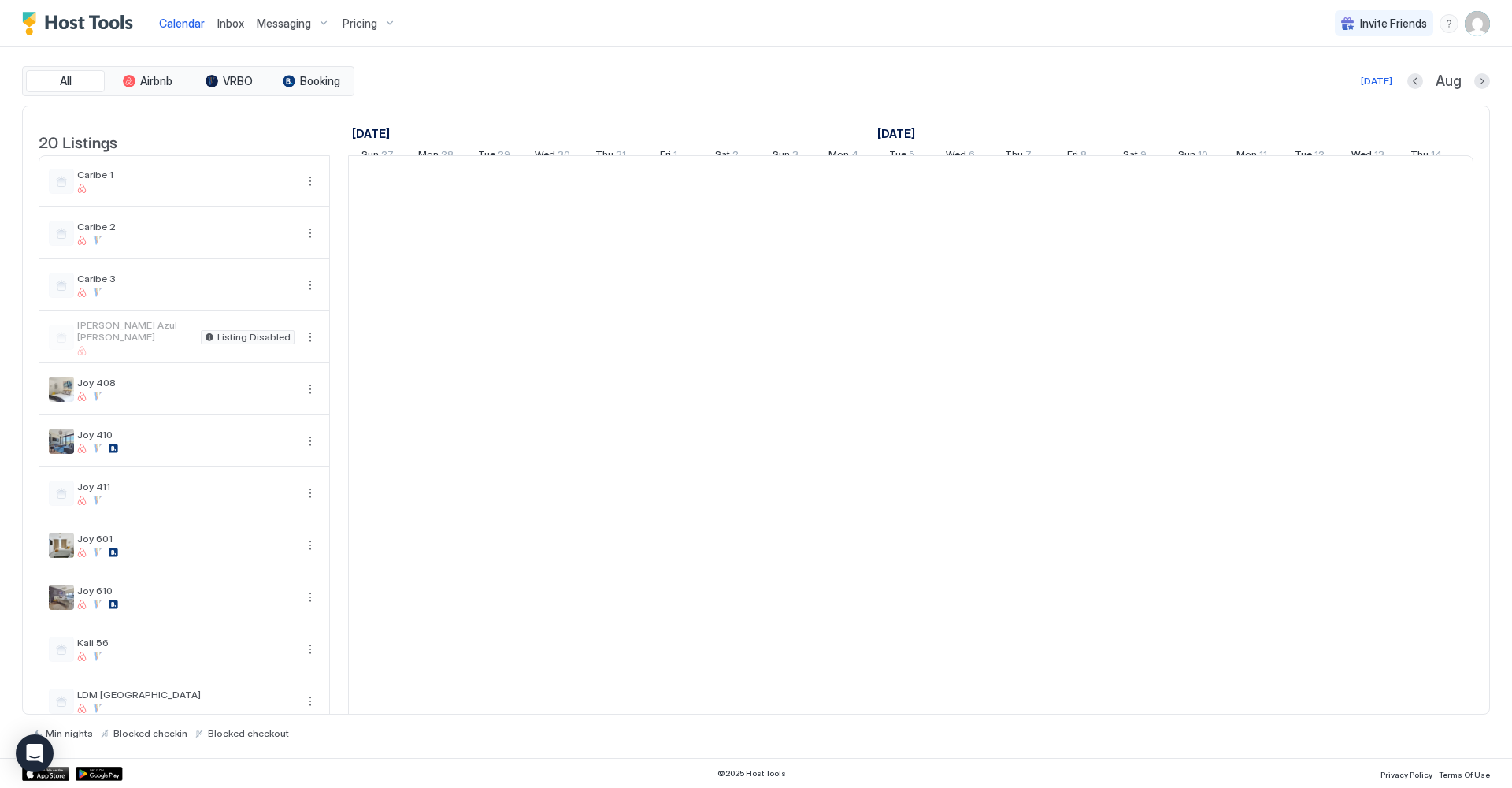
scroll to position [0, 875]
click at [1485, 82] on button "Next month" at bounding box center [1482, 81] width 16 height 16
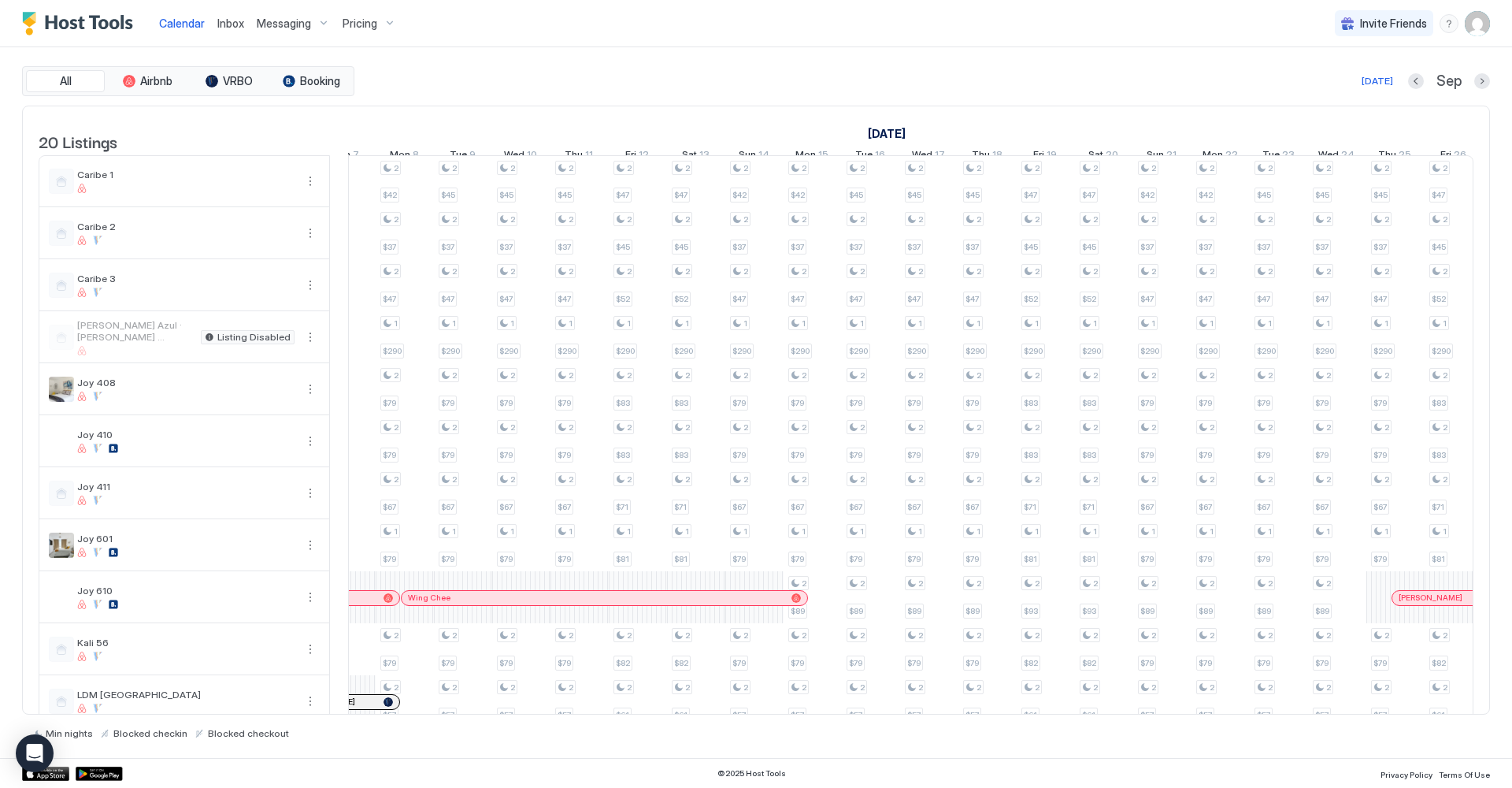
scroll to position [0, 649]
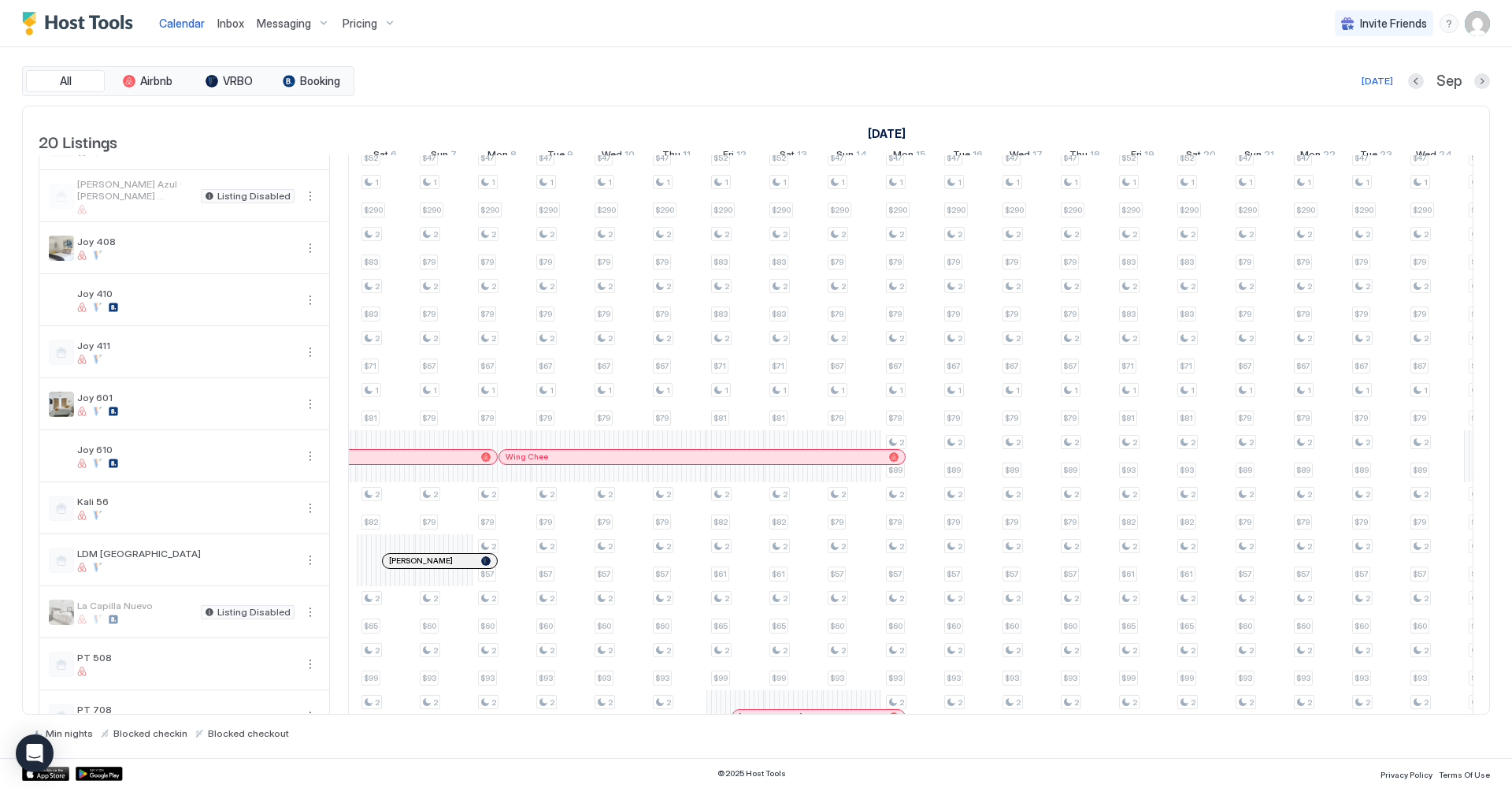
click at [402, 567] on div at bounding box center [402, 560] width 12 height 12
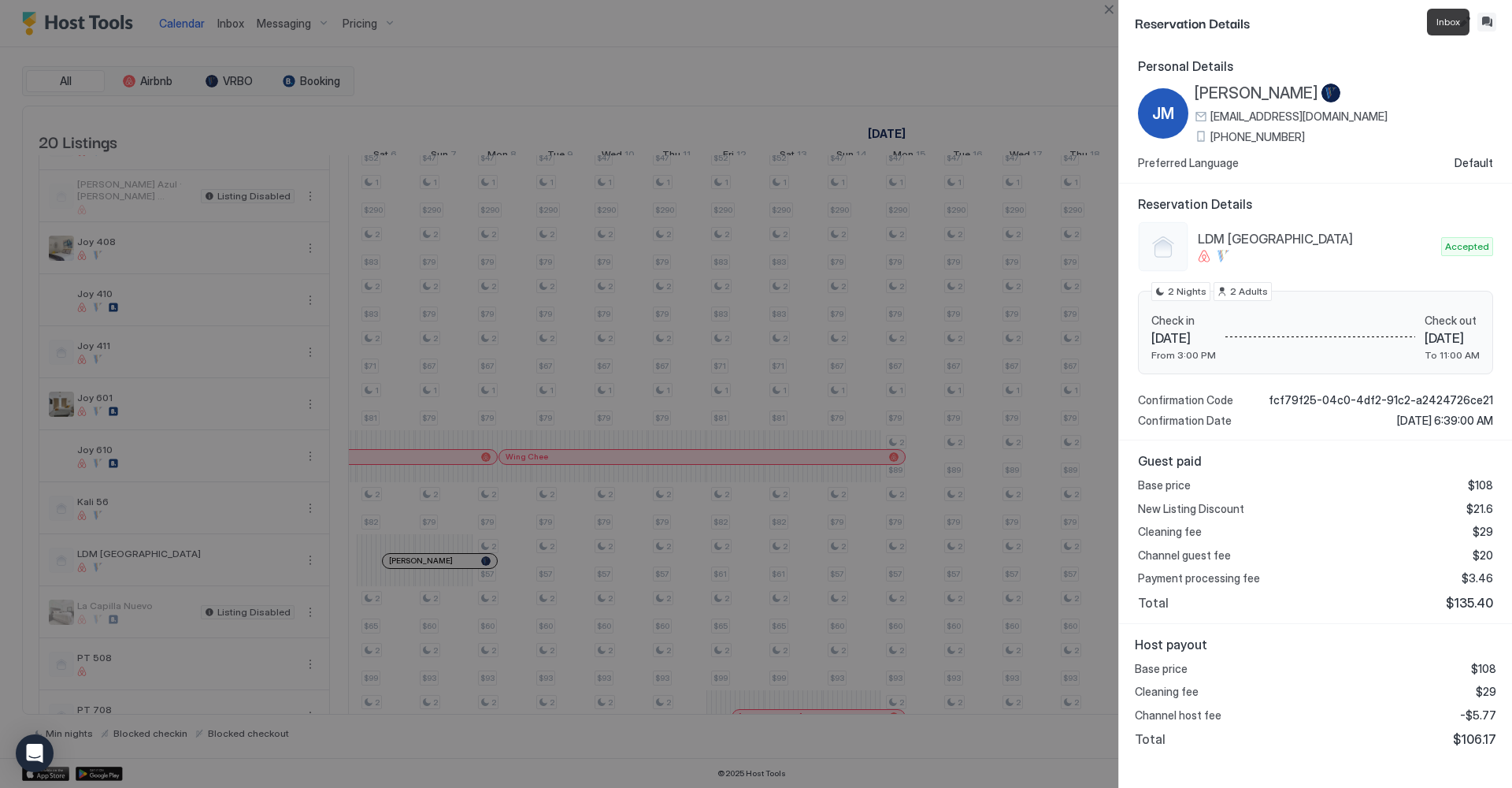
click at [1487, 26] on button "Inbox" at bounding box center [1486, 22] width 19 height 19
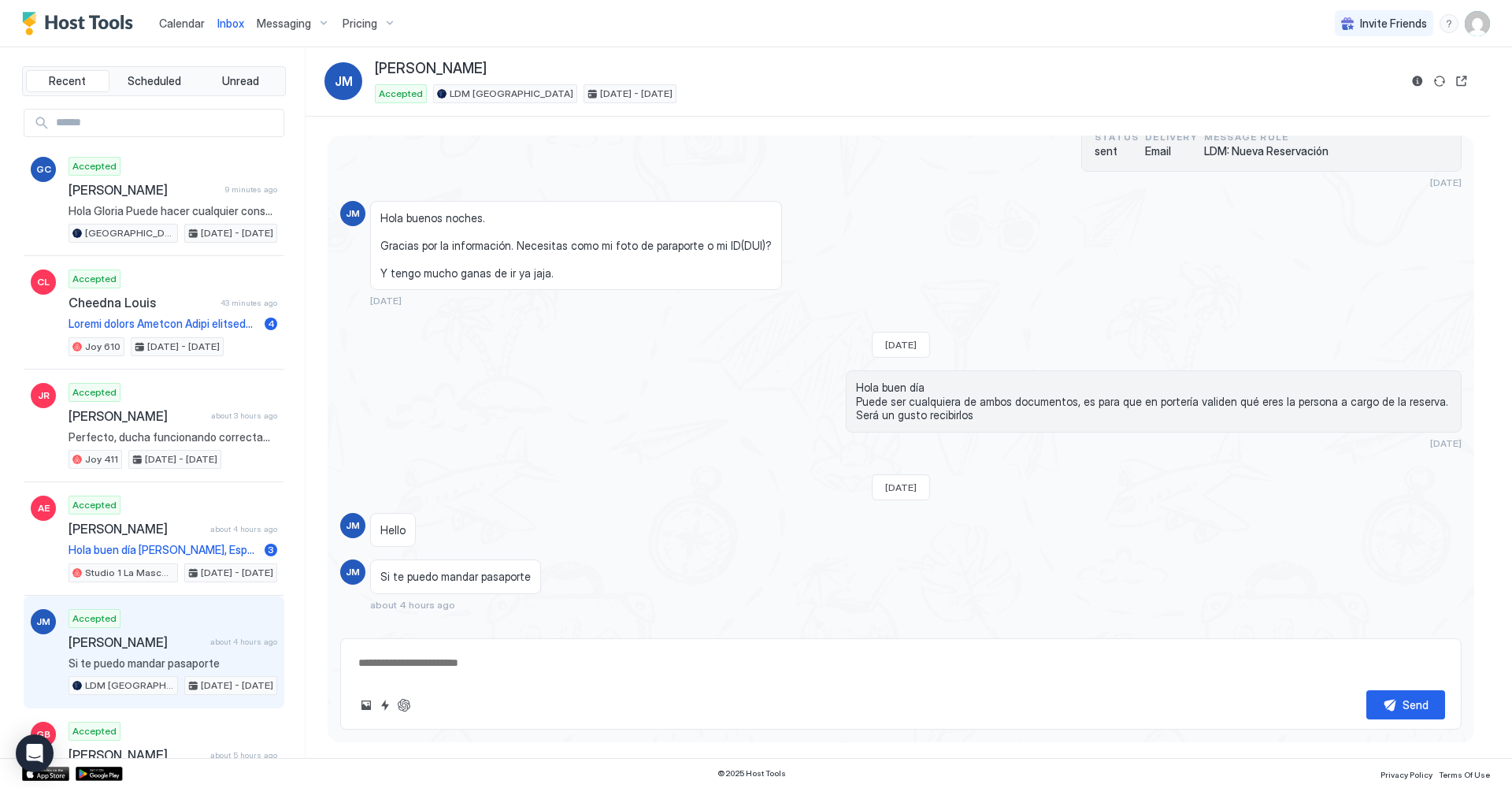
click at [653, 682] on div "Send" at bounding box center [901, 684] width 1121 height 91
click at [628, 674] on textarea at bounding box center [901, 663] width 1088 height 29
type textarea "**"
click at [1401, 708] on button "Send" at bounding box center [1405, 705] width 79 height 29
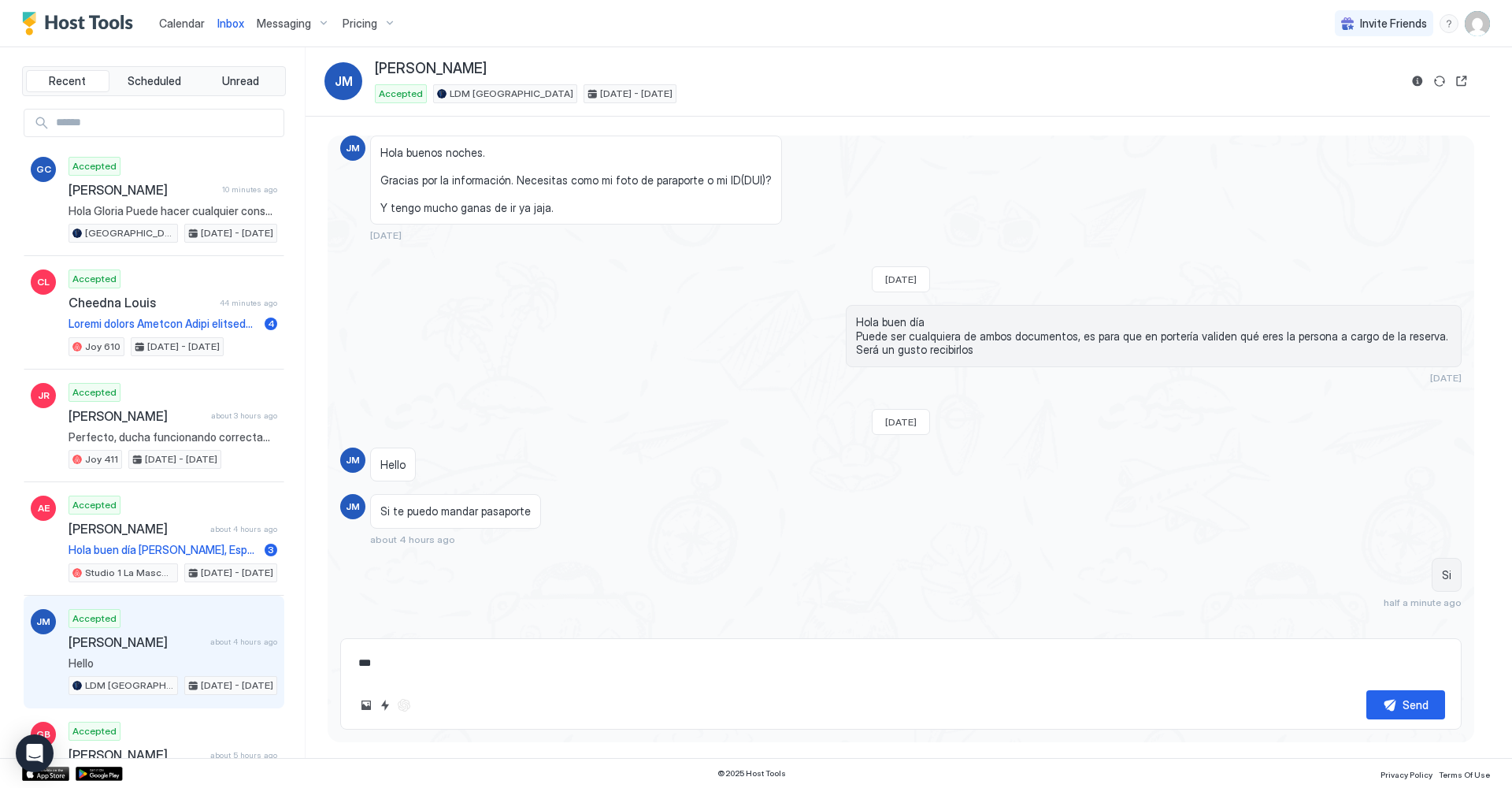
click at [373, 24] on span "Pricing" at bounding box center [359, 23] width 35 height 14
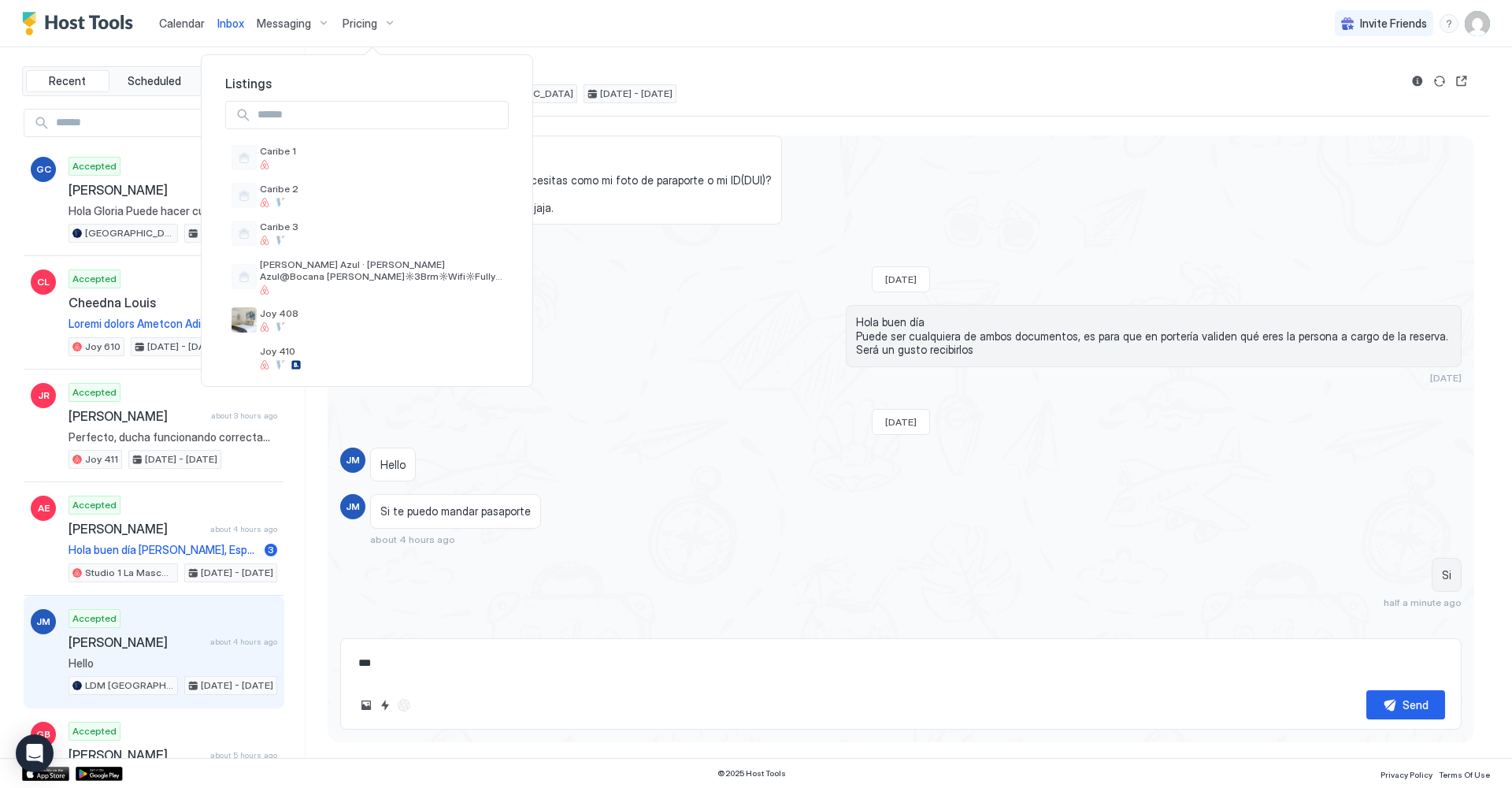
click at [188, 21] on div at bounding box center [756, 394] width 1512 height 788
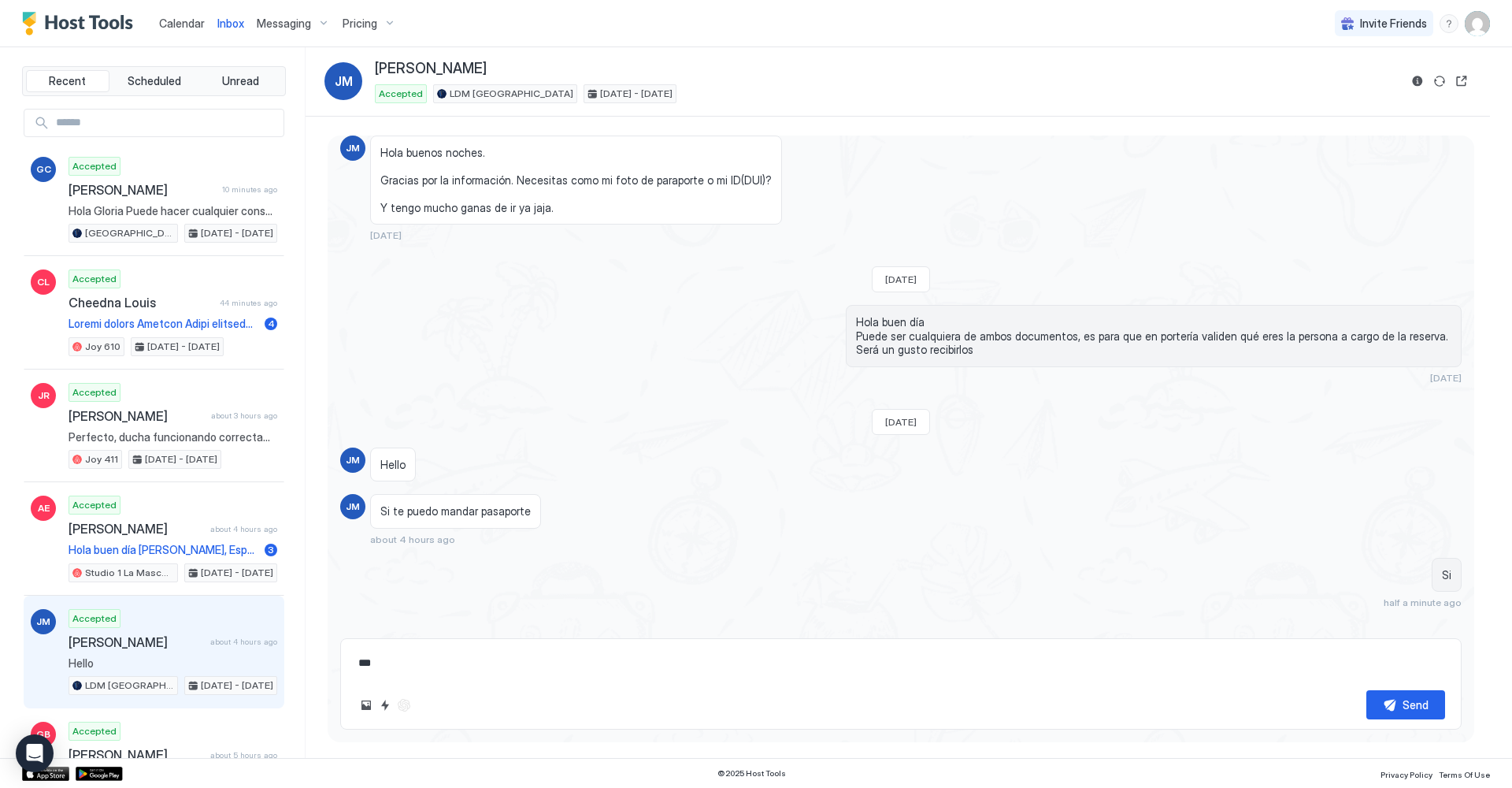
click at [183, 25] on span "Calendar" at bounding box center [182, 23] width 46 height 13
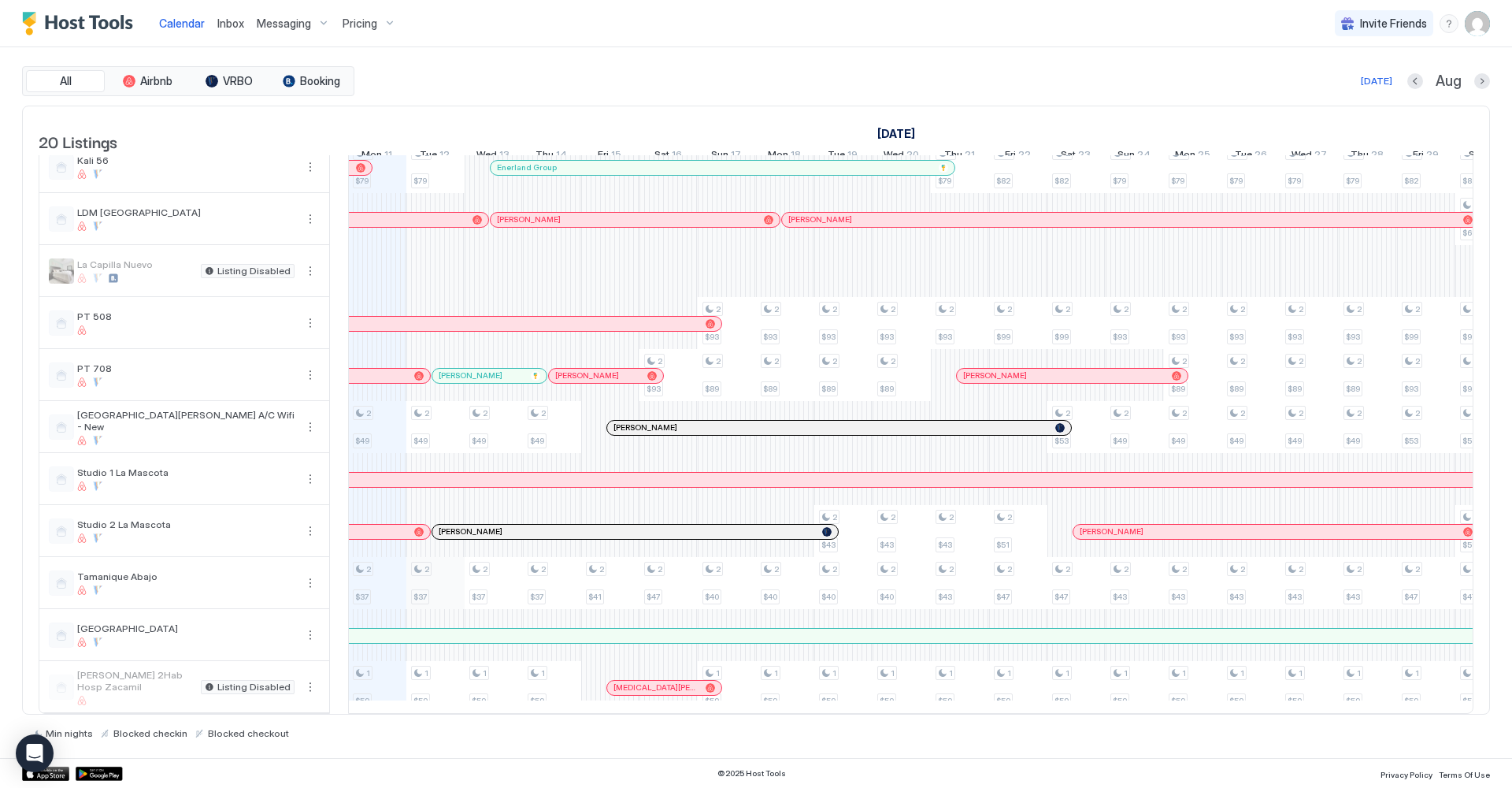
scroll to position [495, 0]
click at [449, 527] on div "[PERSON_NAME]" at bounding box center [635, 531] width 392 height 10
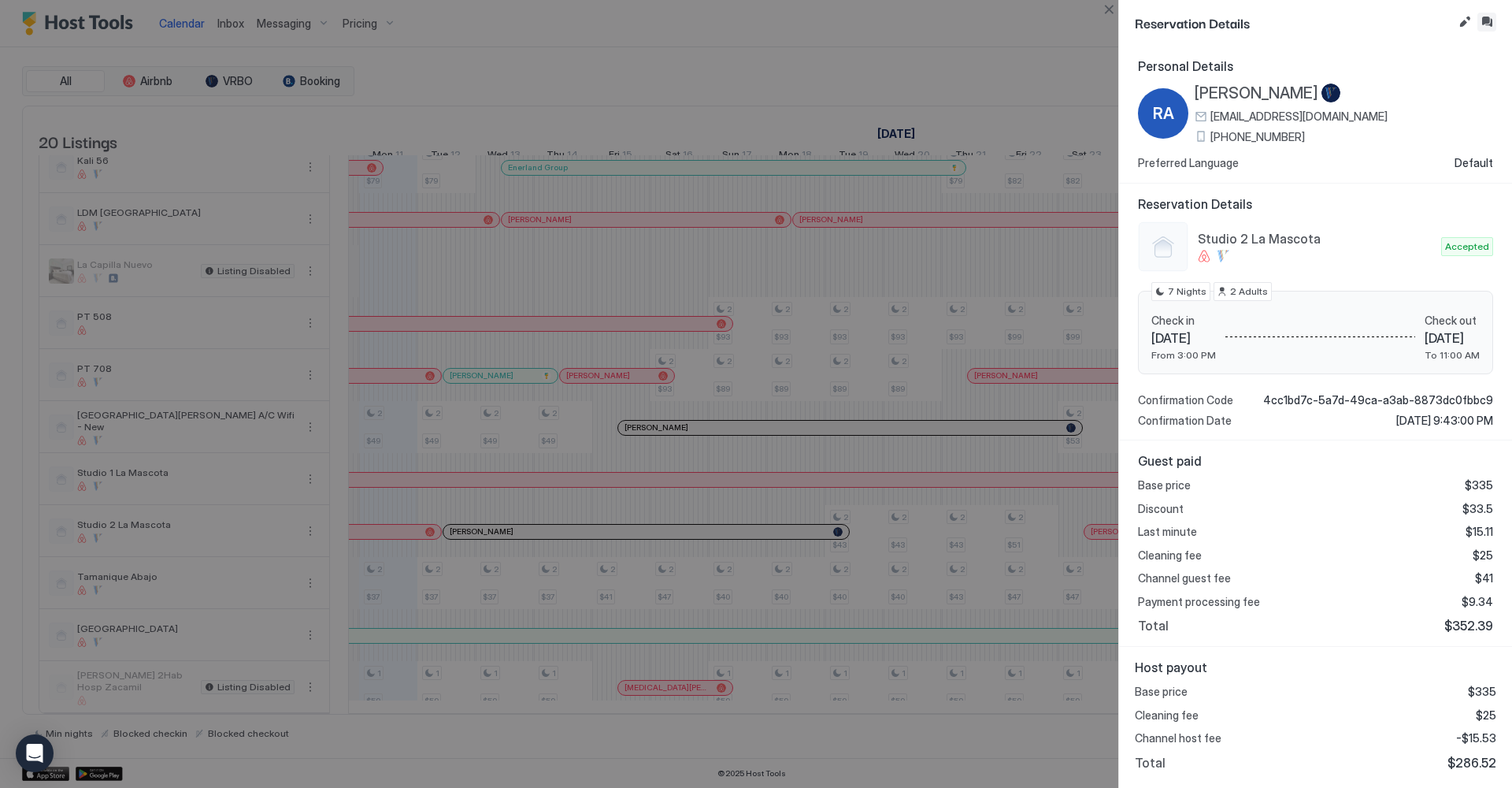
click at [1489, 20] on button "Inbox" at bounding box center [1486, 22] width 19 height 19
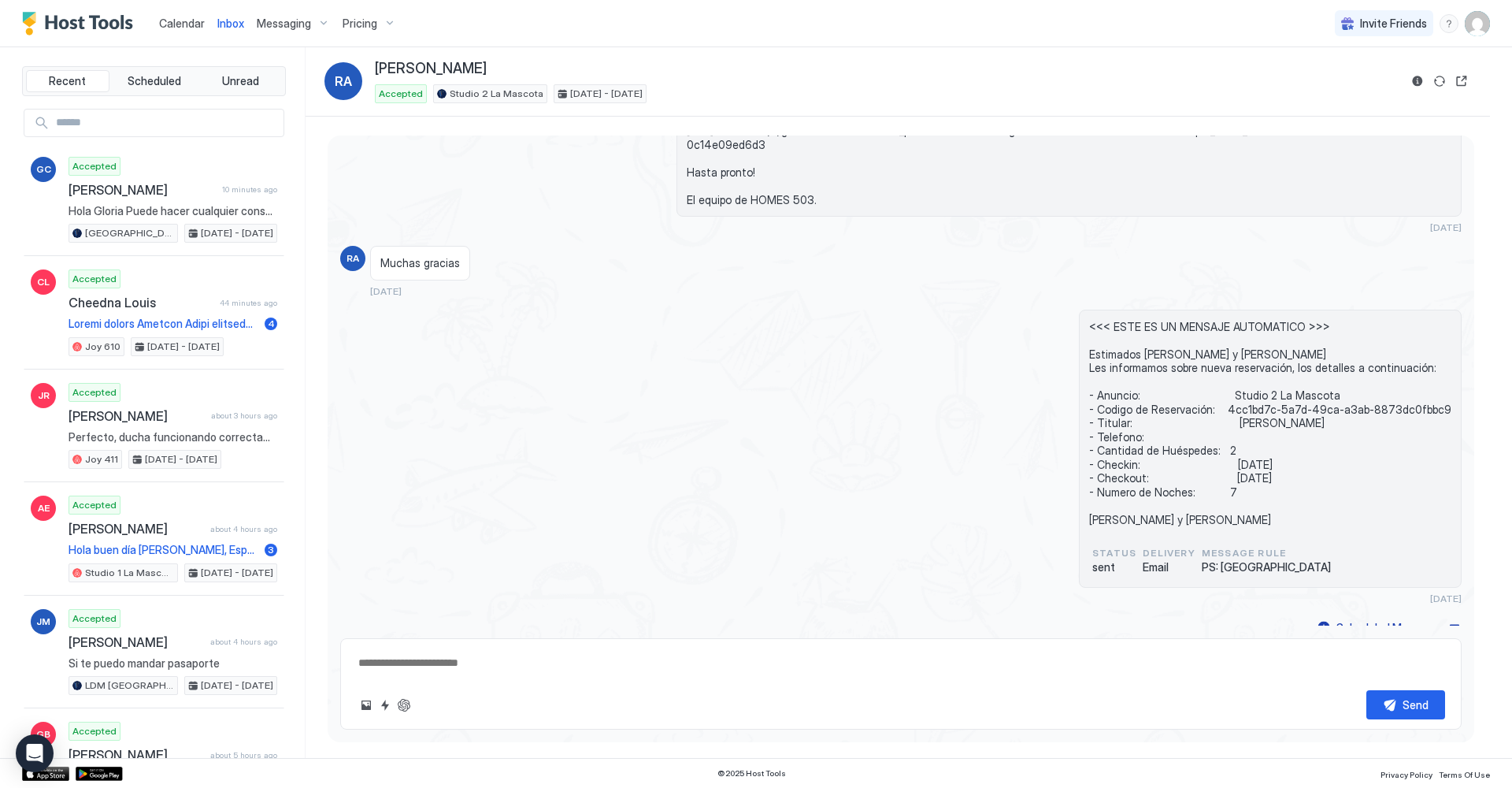
scroll to position [1, 0]
click at [186, 22] on span "Calendar" at bounding box center [182, 23] width 46 height 13
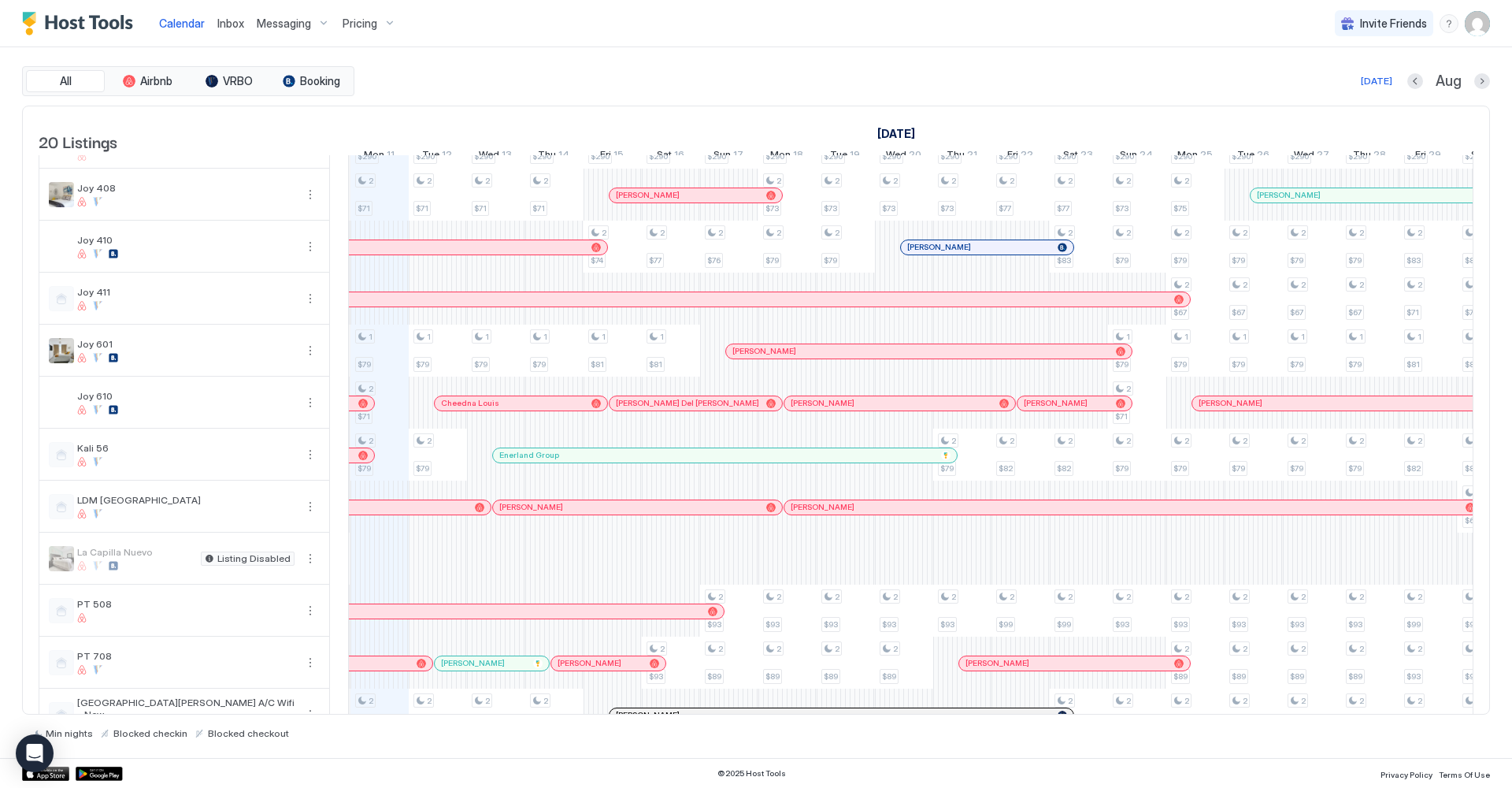
scroll to position [186, 0]
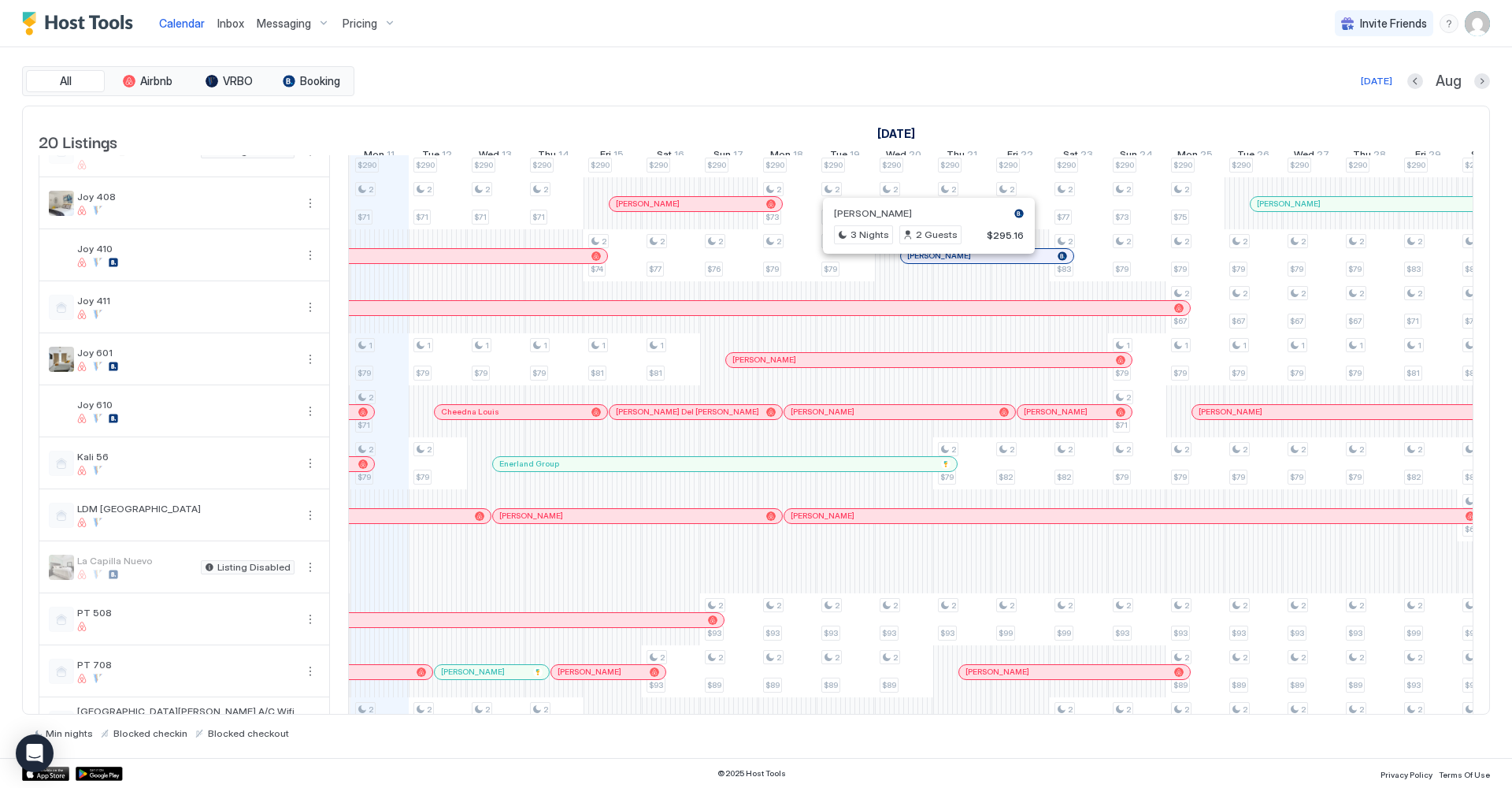
click at [922, 263] on div at bounding box center [922, 255] width 12 height 12
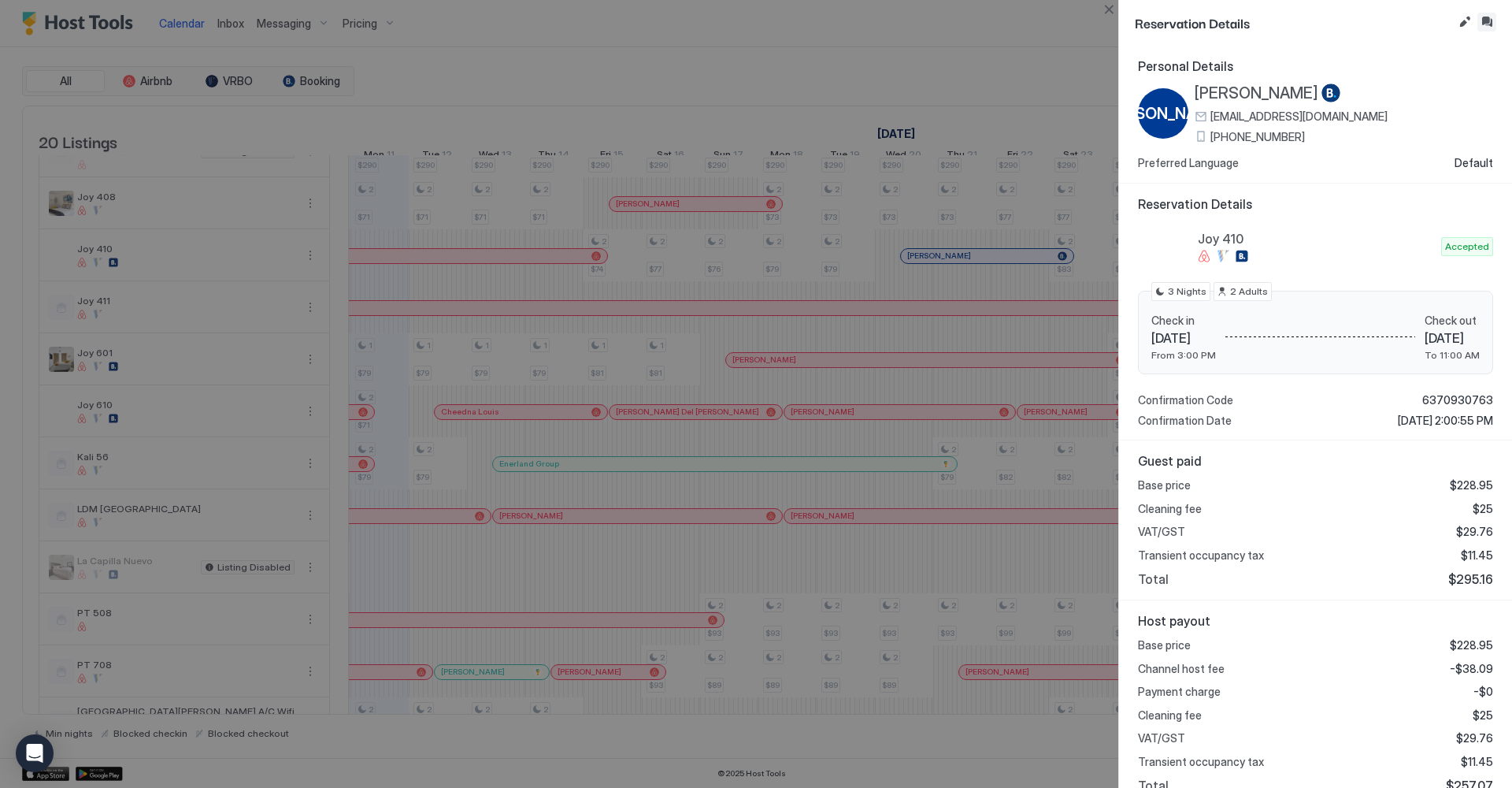
click at [1493, 19] on button "Inbox" at bounding box center [1486, 22] width 19 height 19
